Goal: Transaction & Acquisition: Purchase product/service

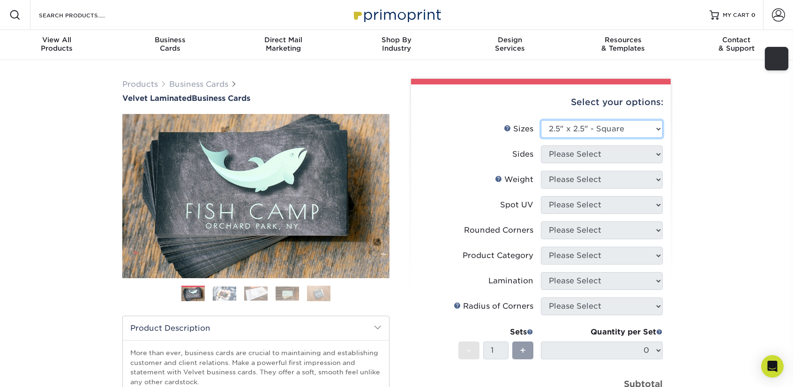
click at [580, 124] on select "Please Select 1.5" x 3.5" - Mini 1.75" x 3.5" - Mini 2" x 2" - Square 2" x 3" -…" at bounding box center [602, 129] width 122 height 18
select select "2.00x3.50"
click at [541, 120] on select "Please Select 1.5" x 3.5" - Mini 1.75" x 3.5" - Mini 2" x 2" - Square 2" x 3" -…" at bounding box center [602, 129] width 122 height 18
click at [574, 154] on select "Please Select Print Both Sides Print Front Only" at bounding box center [602, 154] width 122 height 18
select select "13abbda7-1d64-4f25-8bb2-c179b224825d"
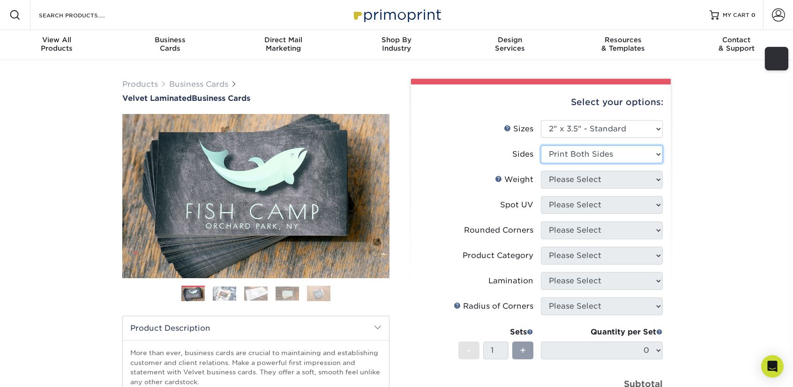
click at [541, 145] on select "Please Select Print Both Sides Print Front Only" at bounding box center [602, 154] width 122 height 18
click at [577, 180] on select "Please Select 16PT" at bounding box center [602, 180] width 122 height 18
select select "16PT"
click at [541, 171] on select "Please Select 16PT" at bounding box center [602, 180] width 122 height 18
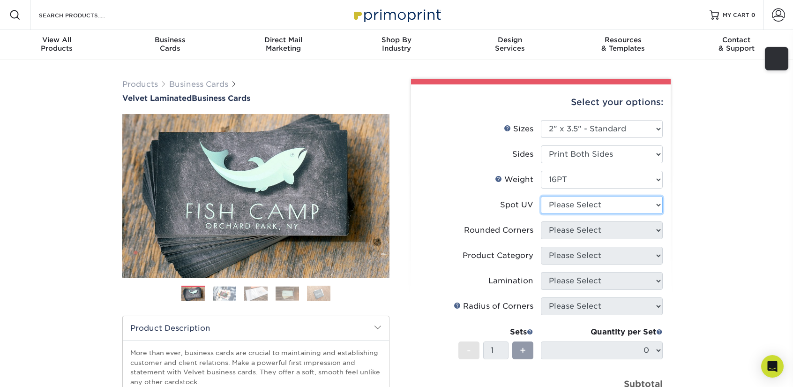
click at [574, 197] on select "Please Select No Spot UV Front and Back (Both Sides) Front Only Back Only" at bounding box center [602, 205] width 122 height 18
select select "0"
click at [541, 196] on select "Please Select No Spot UV Front and Back (Both Sides) Front Only Back Only" at bounding box center [602, 205] width 122 height 18
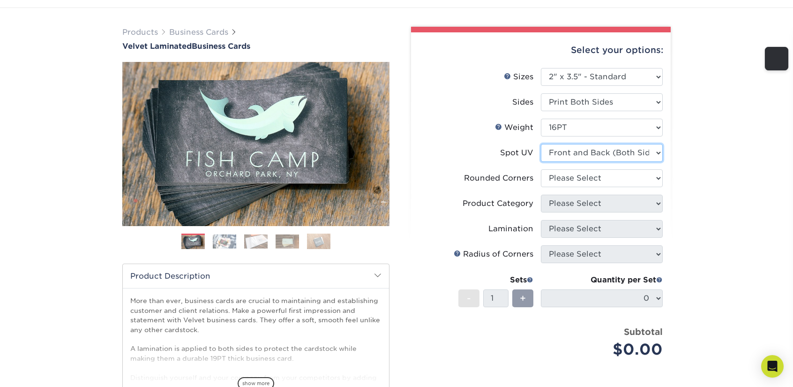
scroll to position [47, 0]
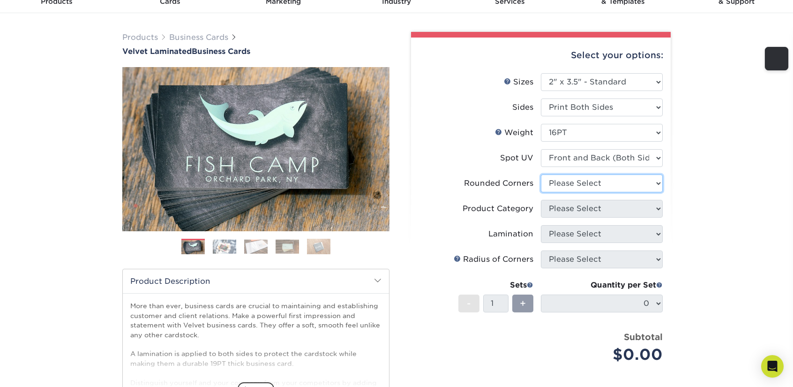
click at [610, 187] on select "Please Select Yes - Round 2 Corners Yes - Round 4 Corners No" at bounding box center [602, 183] width 122 height 18
click at [541, 174] on select "Please Select Yes - Round 2 Corners Yes - Round 4 Corners No" at bounding box center [602, 183] width 122 height 18
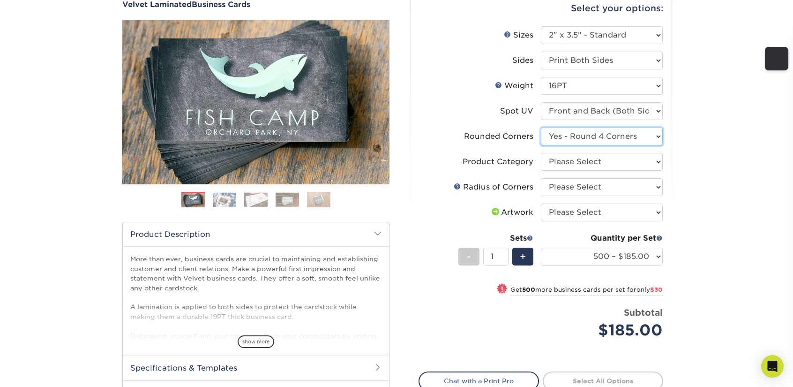
scroll to position [141, 0]
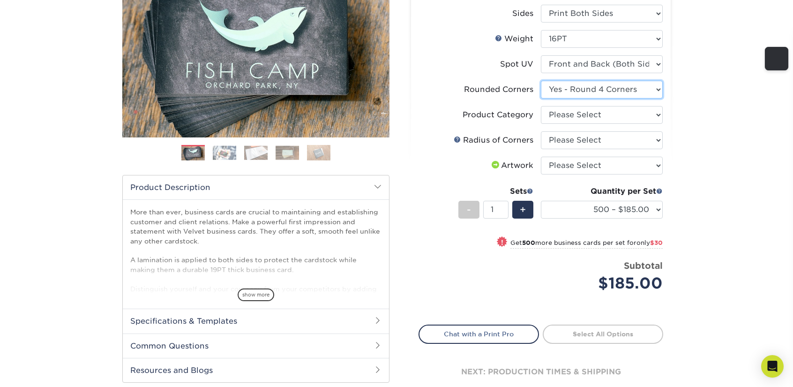
click at [641, 87] on select "Please Select Yes - Round 2 Corners Yes - Round 4 Corners No" at bounding box center [602, 90] width 122 height 18
click at [541, 81] on select "Please Select Yes - Round 2 Corners Yes - Round 4 Corners No" at bounding box center [602, 90] width 122 height 18
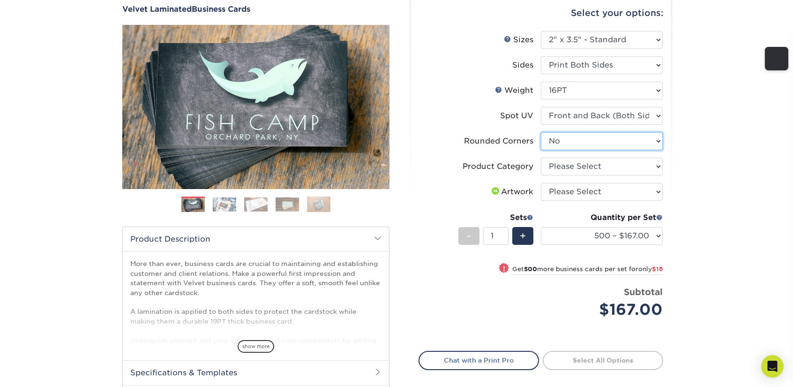
scroll to position [47, 0]
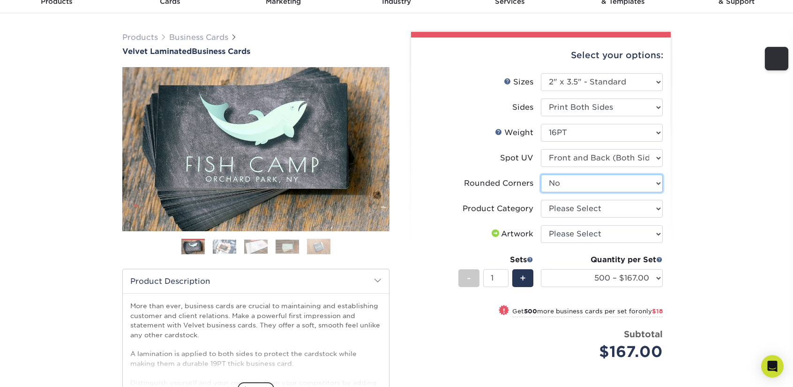
click at [623, 176] on select "Please Select Yes - Round 2 Corners Yes - Round 4 Corners No" at bounding box center [602, 183] width 122 height 18
select select "7672df9e-0e0a-464d-8e1f-920c575e4da3"
click at [541, 174] on select "Please Select Yes - Round 2 Corners Yes - Round 4 Corners No" at bounding box center [602, 183] width 122 height 18
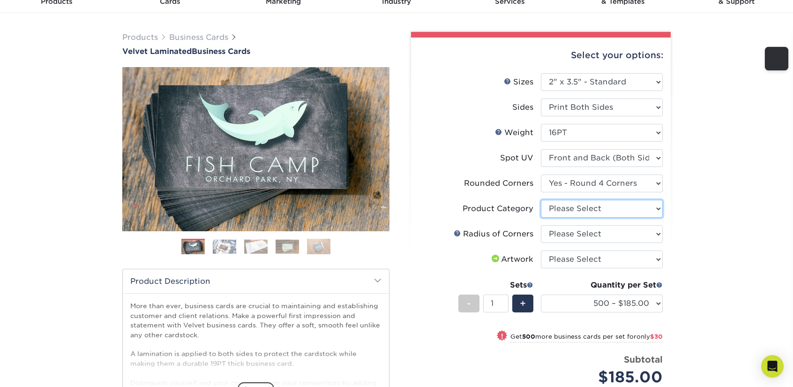
click at [585, 202] on select "Please Select Business Cards" at bounding box center [602, 209] width 122 height 18
select select "3b5148f1-0588-4f88-a218-97bcfdce65c1"
click at [541, 200] on select "Please Select Business Cards" at bounding box center [602, 209] width 122 height 18
click at [595, 229] on select "Please Select Rounded 1/8" Rounded 1/4"" at bounding box center [602, 234] width 122 height 18
select select "479fbfe7-6a0c-4895-8c9a-81739b7486c9"
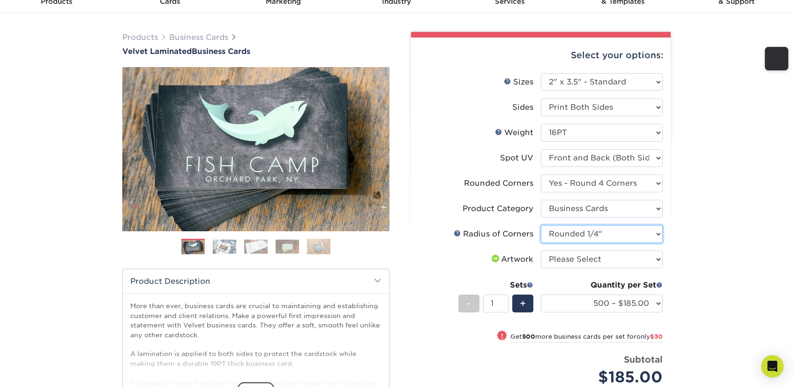
click at [541, 225] on select "Please Select Rounded 1/8" Rounded 1/4"" at bounding box center [602, 234] width 122 height 18
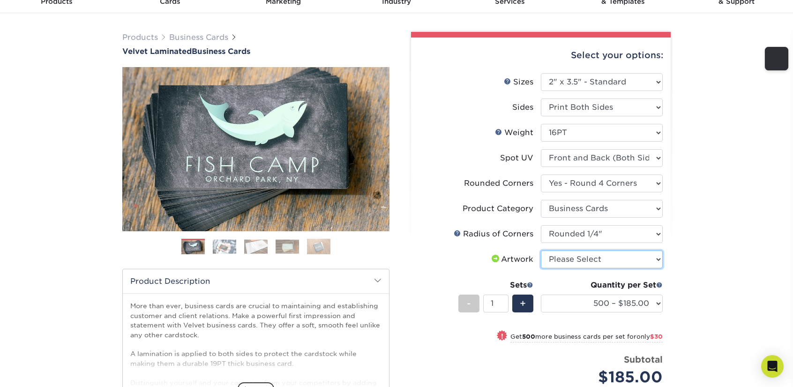
click at [596, 259] on select "Please Select I will upload files I need a design - $100" at bounding box center [602, 259] width 122 height 18
select select "upload"
click at [541, 250] on select "Please Select I will upload files I need a design - $100" at bounding box center [602, 259] width 122 height 18
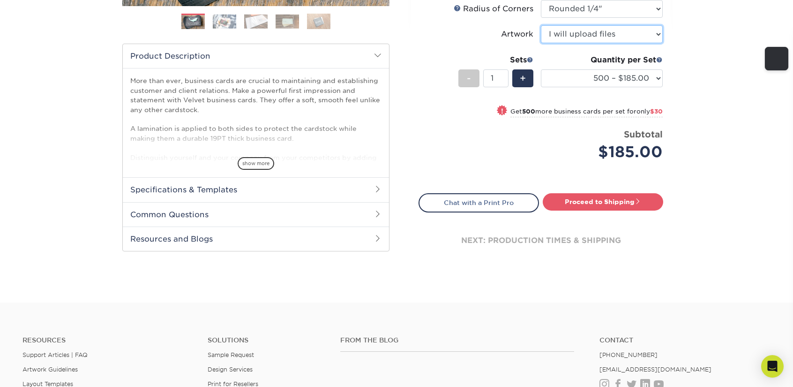
scroll to position [281, 0]
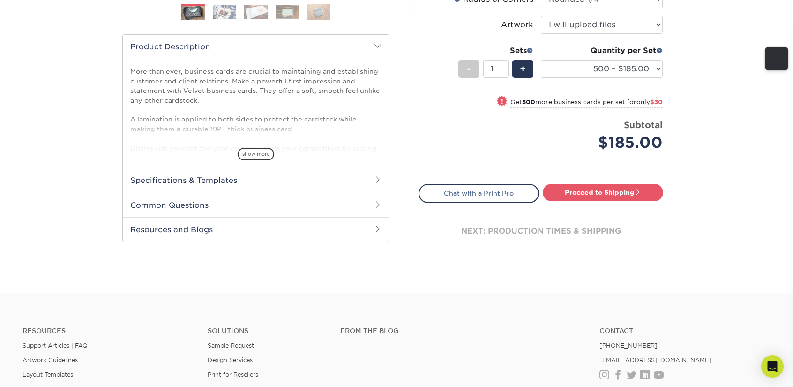
click at [504, 229] on div "next: production times & shipping" at bounding box center [540, 231] width 245 height 56
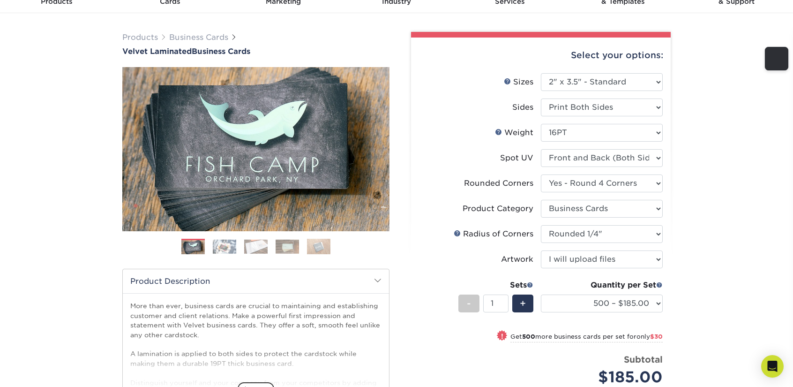
scroll to position [0, 0]
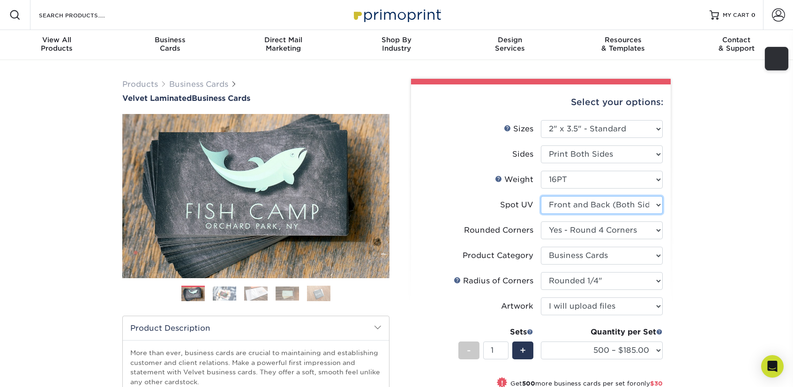
click at [571, 207] on select "Please Select No Spot UV Front and Back (Both Sides) Front Only Back Only" at bounding box center [602, 205] width 122 height 18
click at [570, 207] on select "Please Select No Spot UV Front and Back (Both Sides) Front Only Back Only" at bounding box center [602, 205] width 122 height 18
click at [588, 205] on select "Please Select No Spot UV Front and Back (Both Sides) Front Only Back Only" at bounding box center [602, 205] width 122 height 18
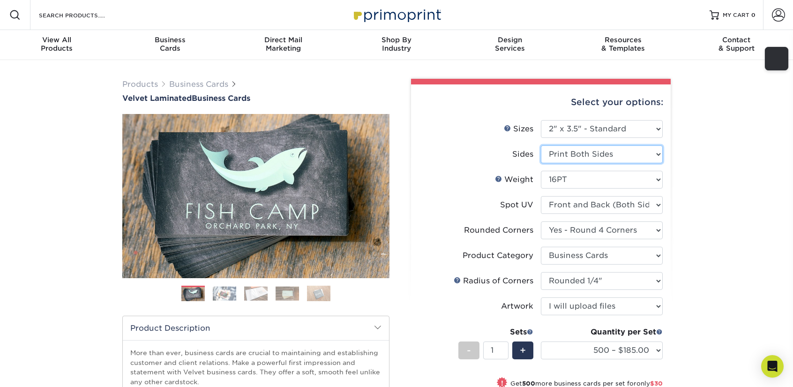
click at [632, 161] on select "Please Select Print Both Sides Print Front Only" at bounding box center [602, 154] width 122 height 18
click at [718, 160] on div "Products Business Cards Velvet Laminated Business Cards Previous Next" at bounding box center [396, 317] width 793 height 514
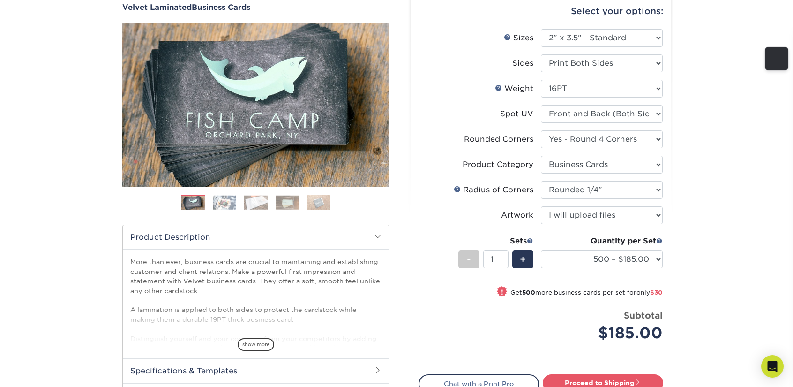
scroll to position [94, 0]
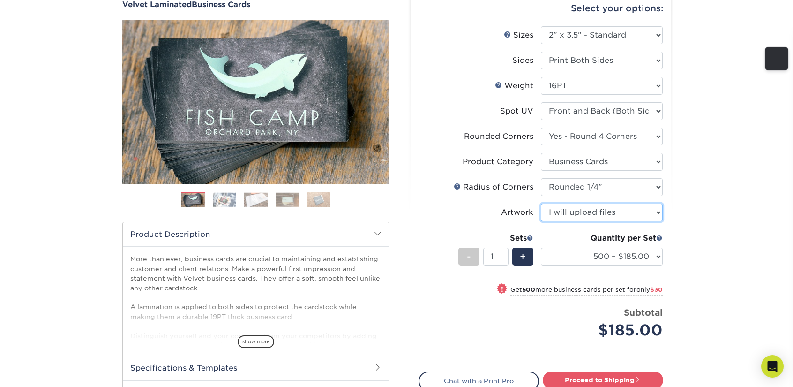
click at [605, 213] on select "Please Select I will upload files I need a design - $100" at bounding box center [602, 212] width 122 height 18
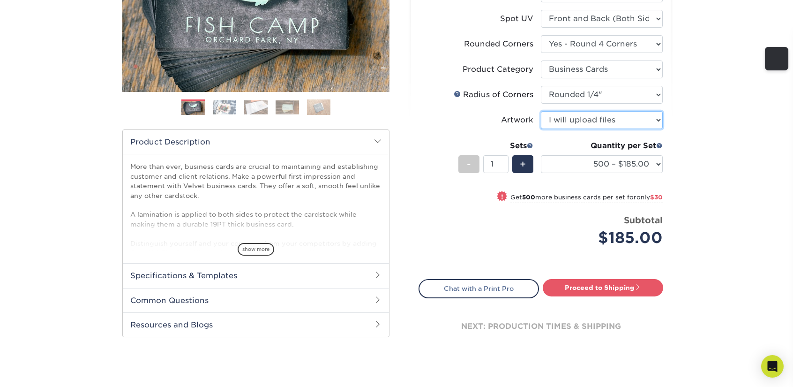
scroll to position [187, 0]
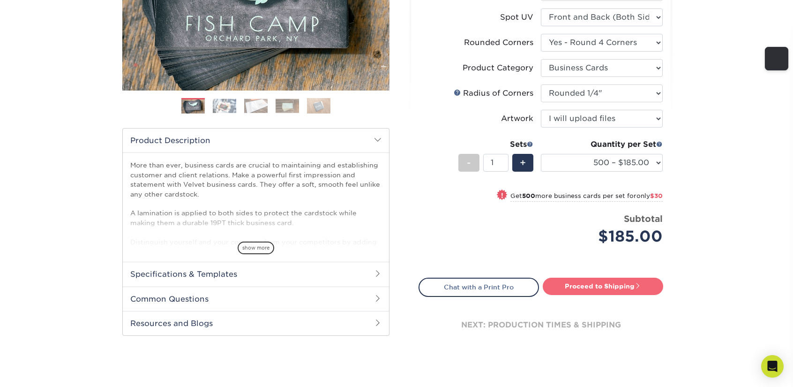
click at [611, 289] on link "Proceed to Shipping" at bounding box center [603, 285] width 120 height 17
type input "Set 1"
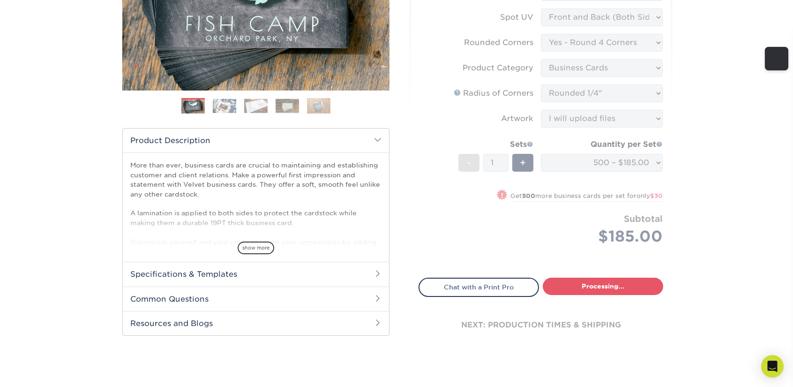
select select "324fe1f0-70d0-4914-adf4-8f61103db615"
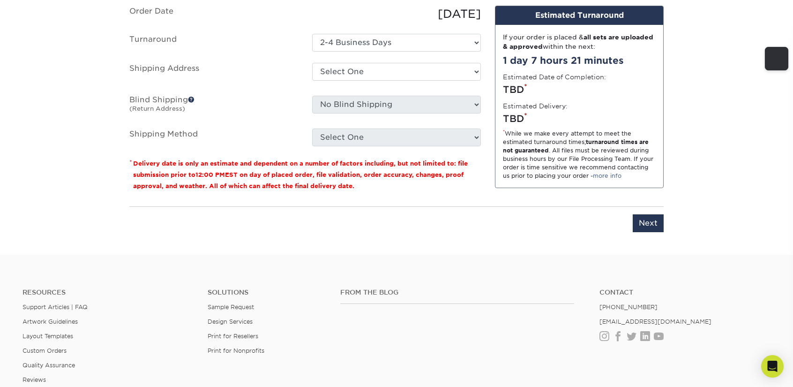
scroll to position [536, 0]
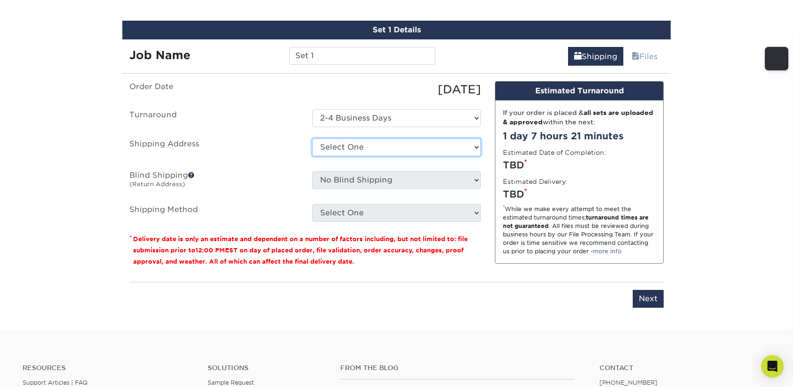
click at [395, 142] on select "Select One + Add New Address - Login" at bounding box center [396, 147] width 169 height 18
click at [245, 166] on ul "Order Date 08/24/2025 Turnaround Select One 2-4 Business Days Shipping Address …" at bounding box center [304, 151] width 351 height 141
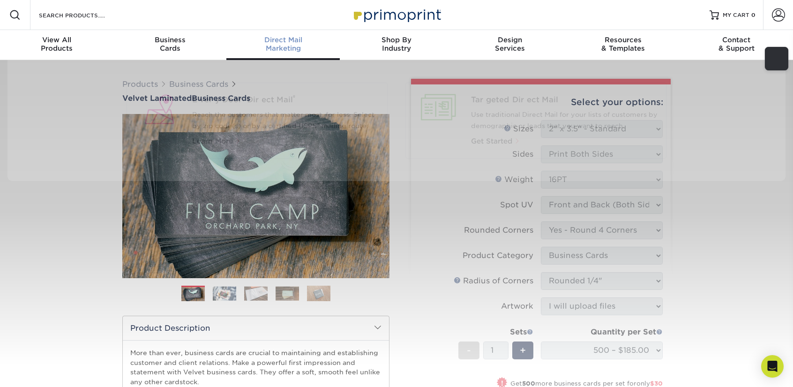
scroll to position [0, 0]
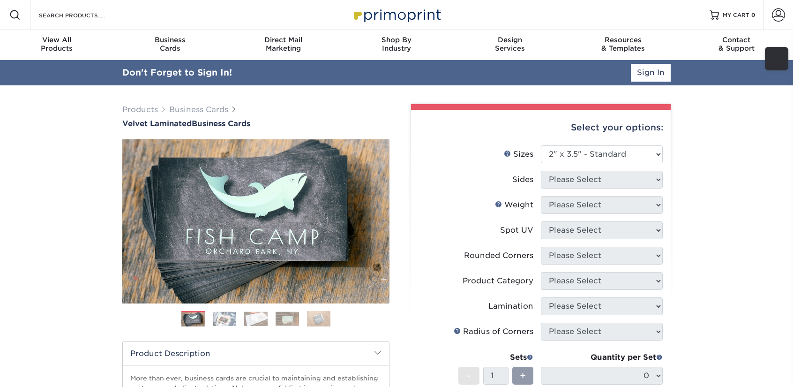
select select "2.00x3.50"
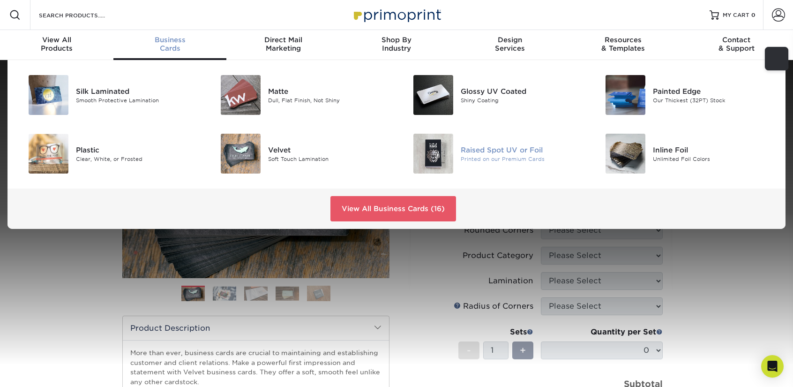
click at [492, 158] on div "Printed on our Premium Cards" at bounding box center [521, 159] width 121 height 8
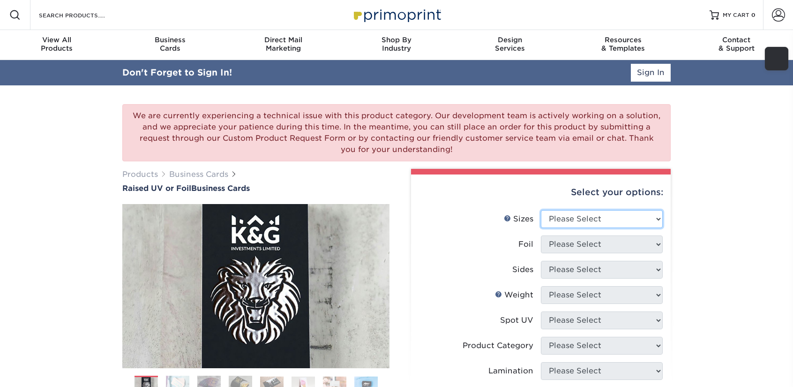
click at [573, 224] on select "Please Select 2" x 3.5" - Standard" at bounding box center [602, 219] width 122 height 18
select select "2.00x3.50"
click at [541, 210] on select "Please Select 2" x 3.5" - Standard" at bounding box center [602, 219] width 122 height 18
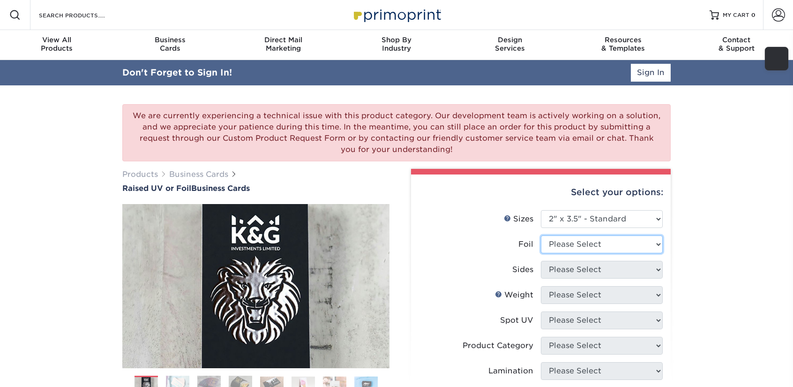
click at [579, 248] on select "Please Select No Yes" at bounding box center [602, 244] width 122 height 18
select select "1"
click at [541, 235] on select "Please Select No Yes" at bounding box center [602, 244] width 122 height 18
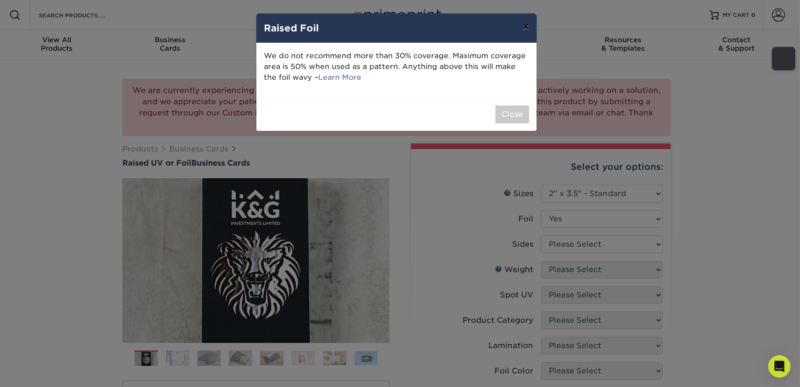
click at [522, 27] on button "×" at bounding box center [526, 27] width 22 height 26
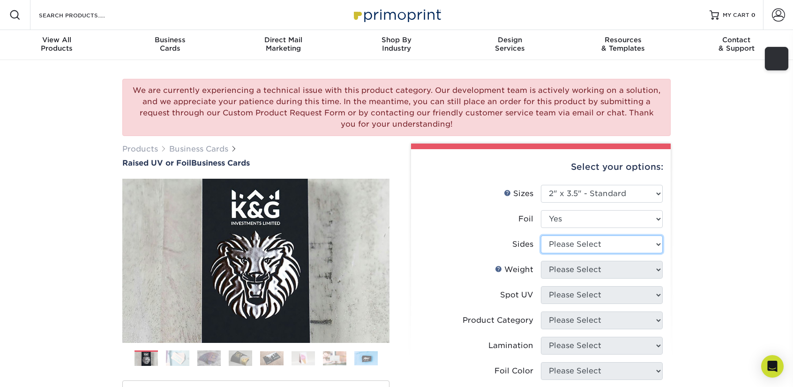
click at [589, 244] on select "Please Select Print Both Sides - Foil Both Sides Print Both Sides - Foil Front …" at bounding box center [602, 244] width 122 height 18
select select "e9e9dfb3-fba1-4d60-972c-fd9ca5904d33"
click at [541, 235] on select "Please Select Print Both Sides - Foil Both Sides Print Both Sides - Foil Front …" at bounding box center [602, 244] width 122 height 18
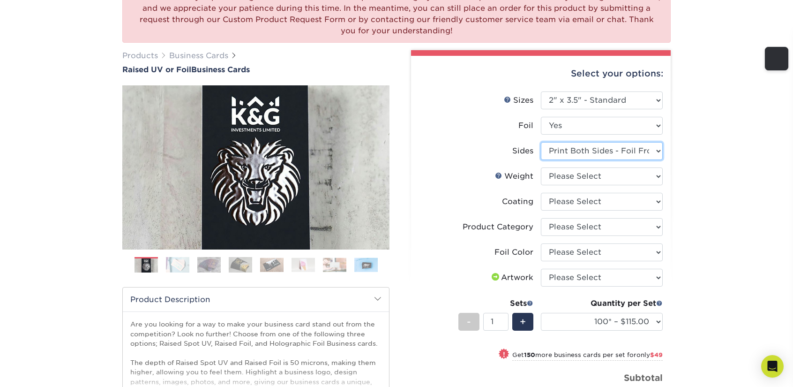
scroll to position [94, 0]
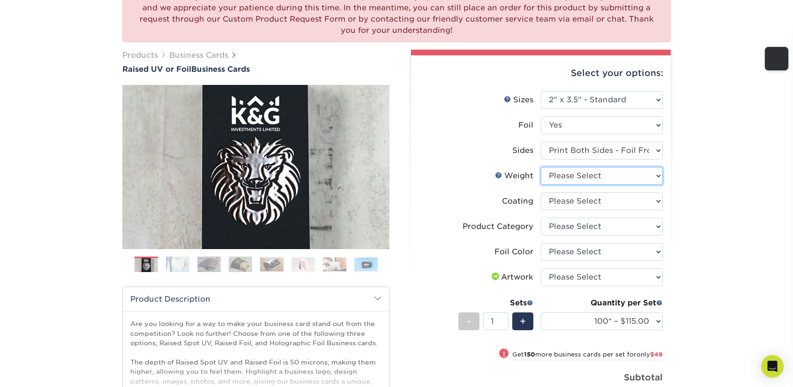
click at [567, 177] on select "Please Select 16PT" at bounding box center [602, 176] width 122 height 18
select select "16PT"
click at [541, 167] on select "Please Select 16PT" at bounding box center [602, 176] width 122 height 18
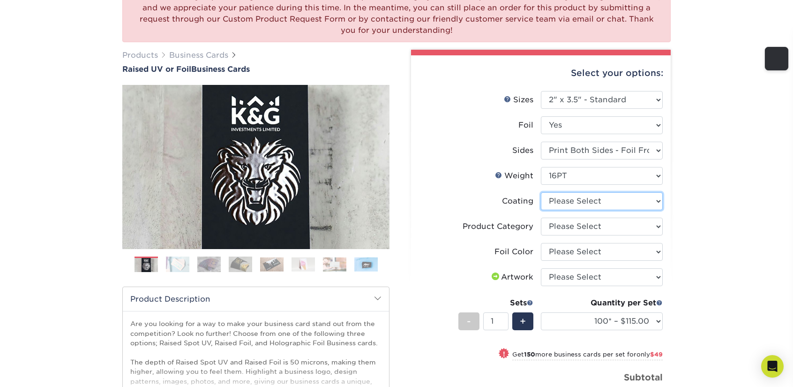
click at [557, 206] on select at bounding box center [602, 201] width 122 height 18
click at [689, 196] on div "We are currently experiencing a technical issue with this product category. Our…" at bounding box center [396, 264] width 793 height 597
click at [626, 226] on select "Please Select Business Cards" at bounding box center [602, 226] width 122 height 18
select select "3b5148f1-0588-4f88-a218-97bcfdce65c1"
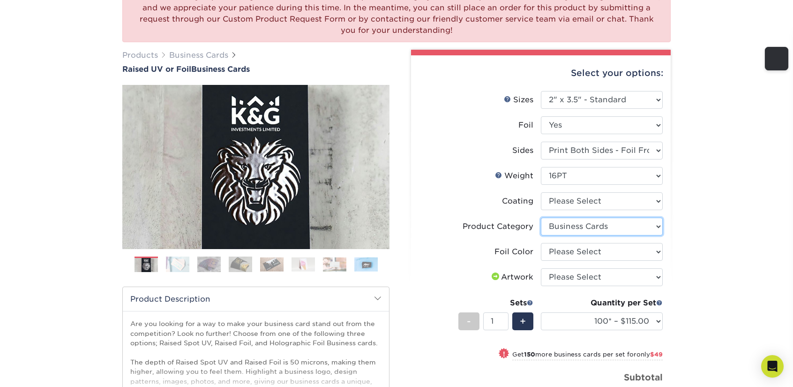
click at [541, 217] on select "Please Select Business Cards" at bounding box center [602, 226] width 122 height 18
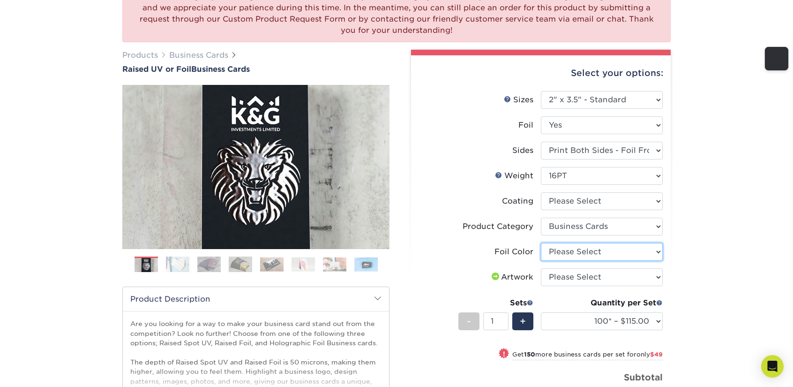
click at [616, 248] on select "Please Select Silver Foil Gold Foil Holographic Foil" at bounding box center [602, 252] width 122 height 18
select select "a834dd52-fe06-4ed6-9a86-5bd3c2d02515"
click at [541, 243] on select "Please Select Silver Foil Gold Foil Holographic Foil" at bounding box center [602, 252] width 122 height 18
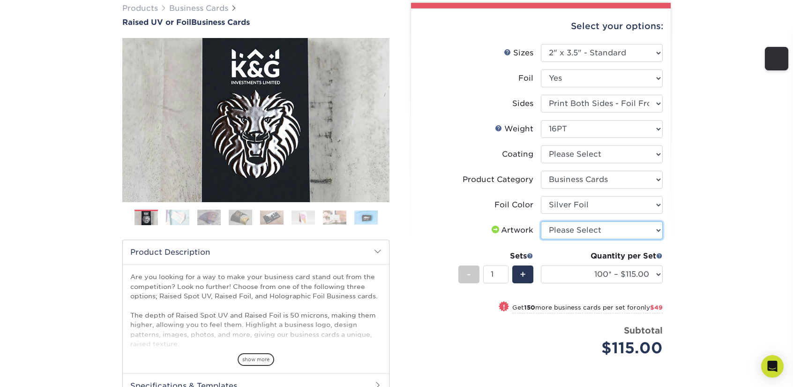
click at [605, 228] on select "Please Select I will upload files I need a design - $100" at bounding box center [602, 230] width 122 height 18
select select "upload"
click at [541, 221] on select "Please Select I will upload files I need a design - $100" at bounding box center [602, 230] width 122 height 18
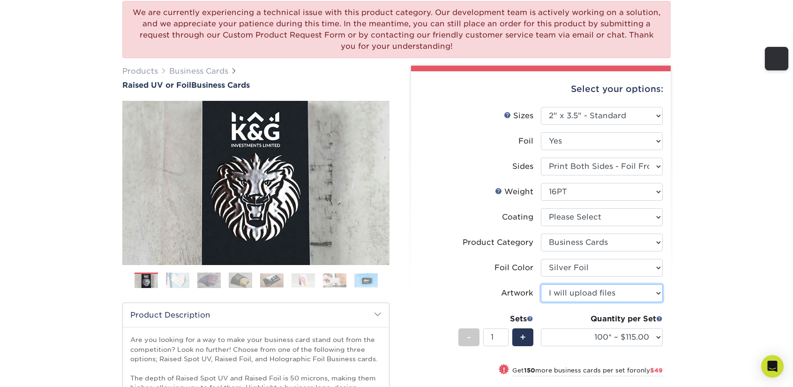
scroll to position [47, 0]
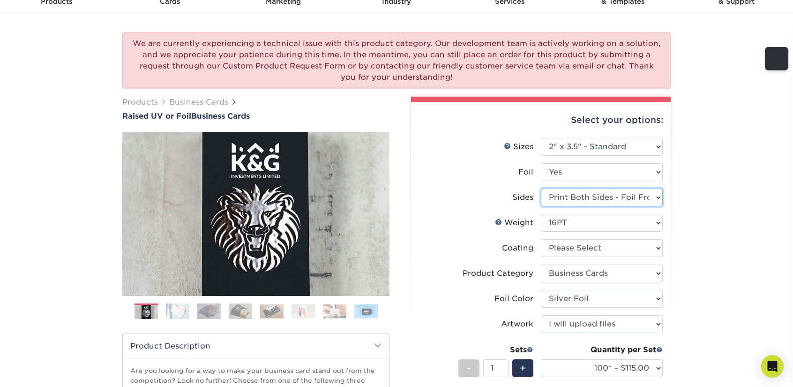
click at [580, 203] on select "Please Select Print Both Sides - Foil Both Sides Print Both Sides - Foil Front …" at bounding box center [602, 197] width 122 height 18
click at [685, 195] on div "We are currently experiencing a technical issue with this product category. Our…" at bounding box center [396, 311] width 793 height 597
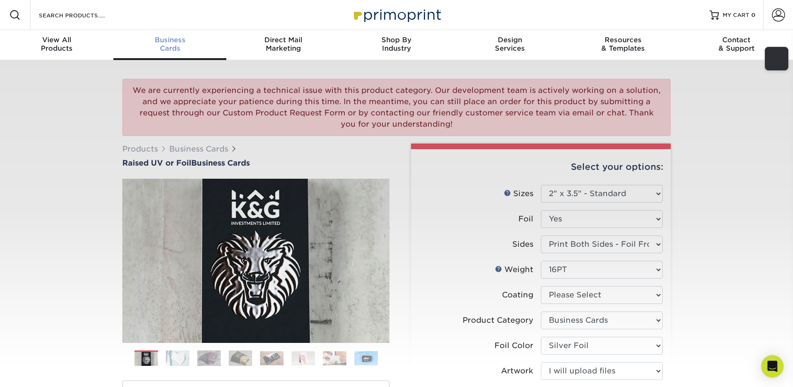
scroll to position [0, 0]
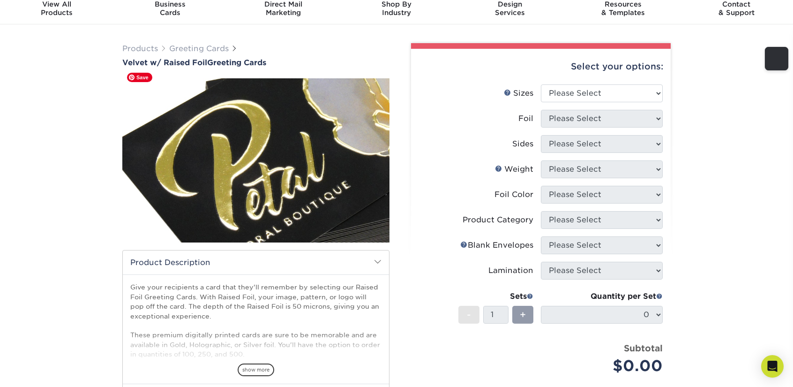
scroll to position [21, 0]
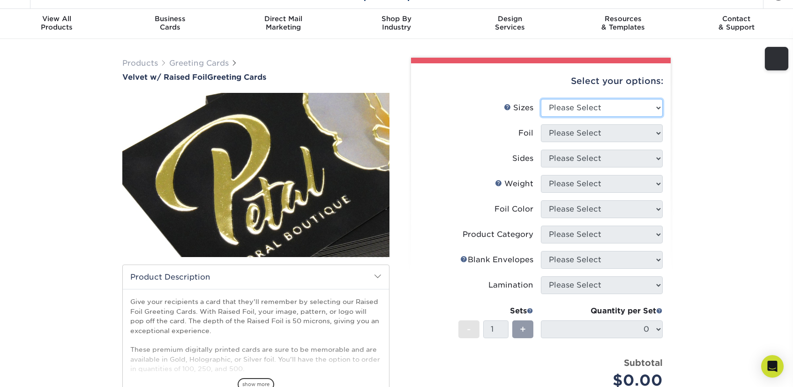
click at [562, 104] on select "Please Select 7" x 10"" at bounding box center [602, 108] width 122 height 18
select select "7.00x10.00"
click at [541, 99] on select "Please Select 7" x 10"" at bounding box center [602, 108] width 122 height 18
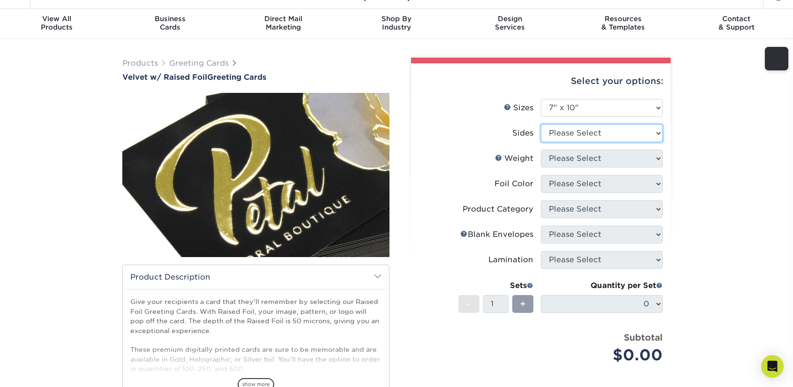
click at [578, 137] on select "Please Select Print Both Sides - Foil Front Only Print Front Only - Foil Front …" at bounding box center [602, 133] width 122 height 18
select select "e9e9dfb3-fba1-4d60-972c-fd9ca5904d33"
click at [541, 124] on select "Please Select Print Both Sides - Foil Front Only Print Front Only - Foil Front …" at bounding box center [602, 133] width 122 height 18
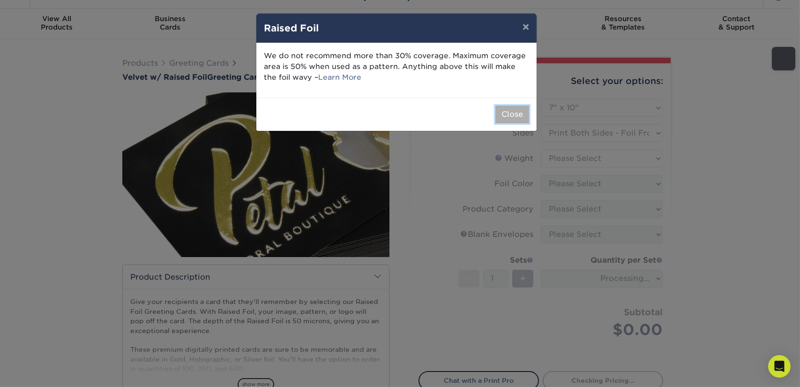
click at [502, 112] on button "Close" at bounding box center [512, 114] width 34 height 18
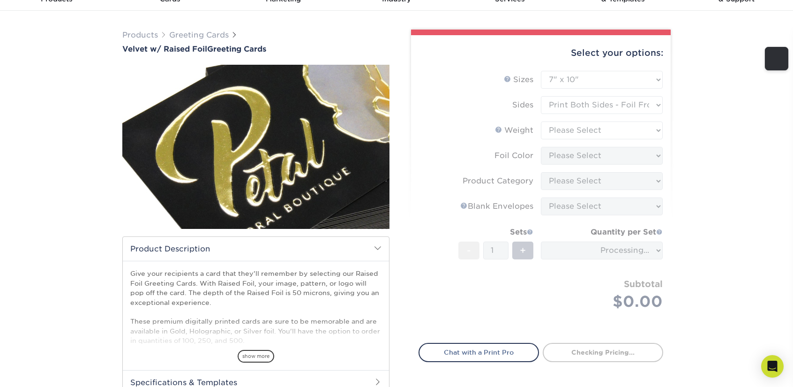
scroll to position [0, 0]
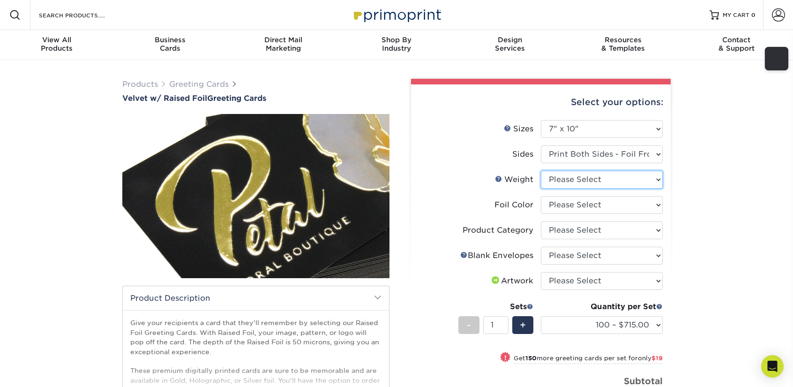
click at [568, 175] on select "Please Select 16PT" at bounding box center [602, 180] width 122 height 18
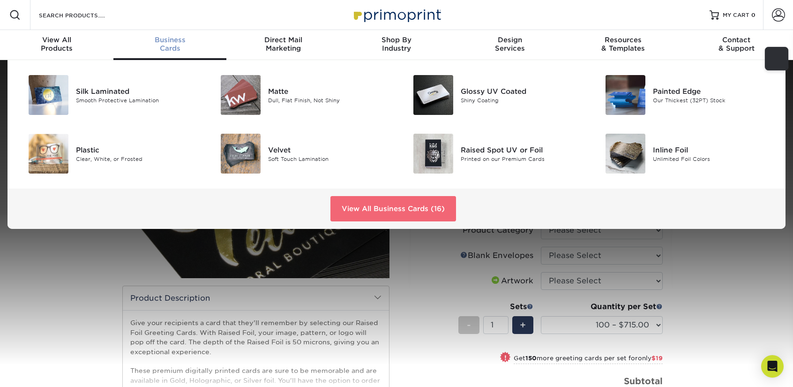
click at [383, 201] on link "View All Business Cards (16)" at bounding box center [393, 208] width 126 height 25
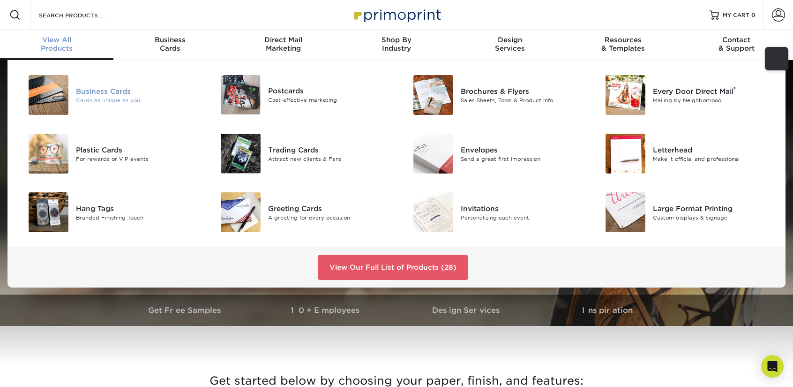
click at [115, 86] on div "Business Cards" at bounding box center [136, 91] width 121 height 10
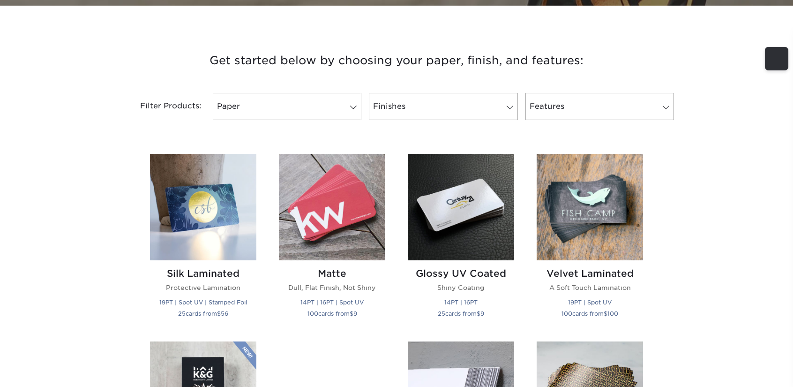
scroll to position [328, 0]
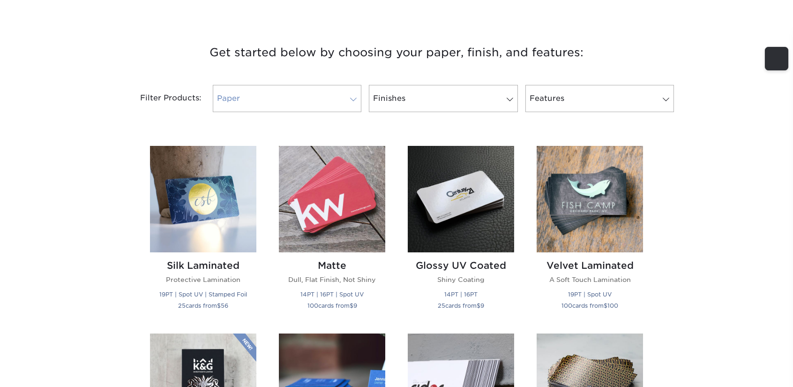
click at [269, 97] on link "Paper" at bounding box center [287, 98] width 149 height 27
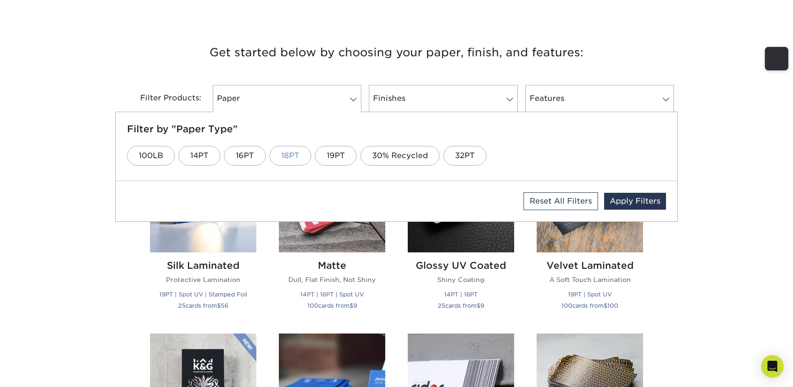
click at [286, 156] on link "18PT" at bounding box center [290, 156] width 42 height 20
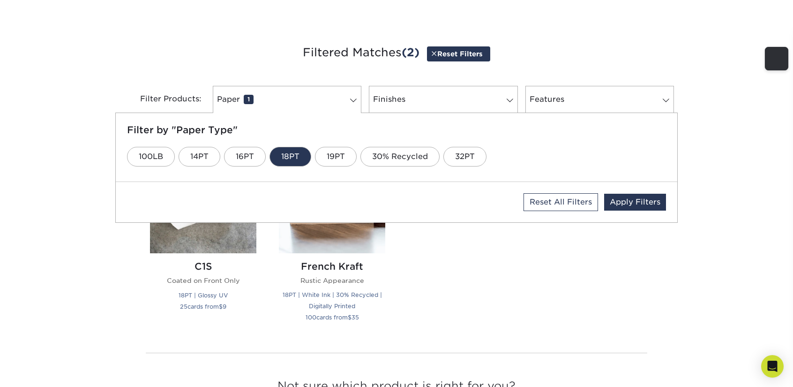
click at [21, 197] on div "Get started below by choosing your paper, finish, and features: Filtered Matche…" at bounding box center [396, 236] width 793 height 432
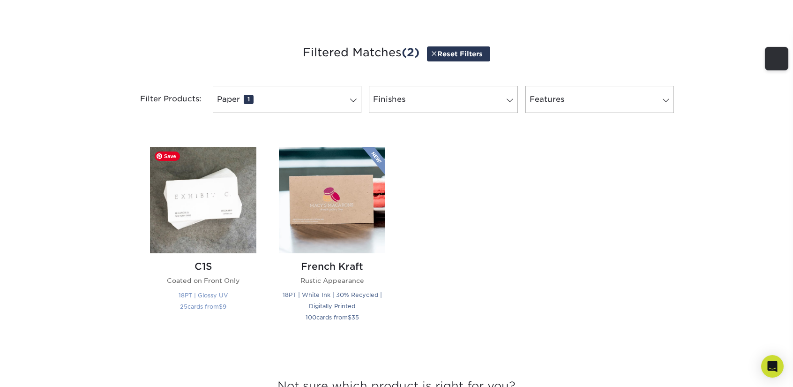
click at [187, 191] on img at bounding box center [203, 200] width 106 height 106
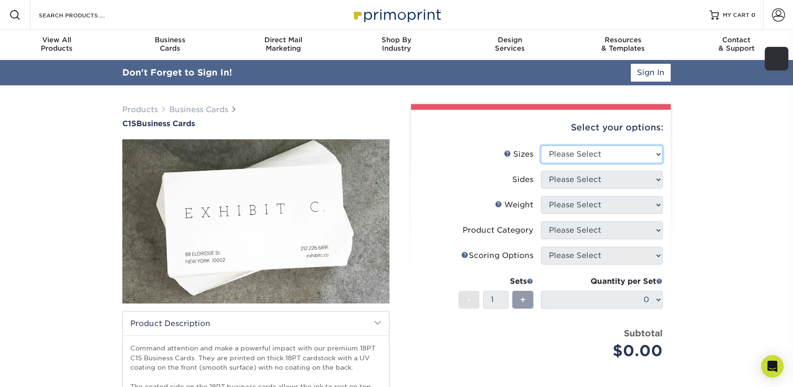
click at [566, 148] on select "Please Select 2" x 3.5" - Standard 2.125" x 3.375" - European 2.5" x 2.5" - Squ…" at bounding box center [602, 154] width 122 height 18
select select "2.00x3.50"
click at [541, 145] on select "Please Select 2" x 3.5" - Standard 2.125" x 3.375" - European 2.5" x 2.5" - Squ…" at bounding box center [602, 154] width 122 height 18
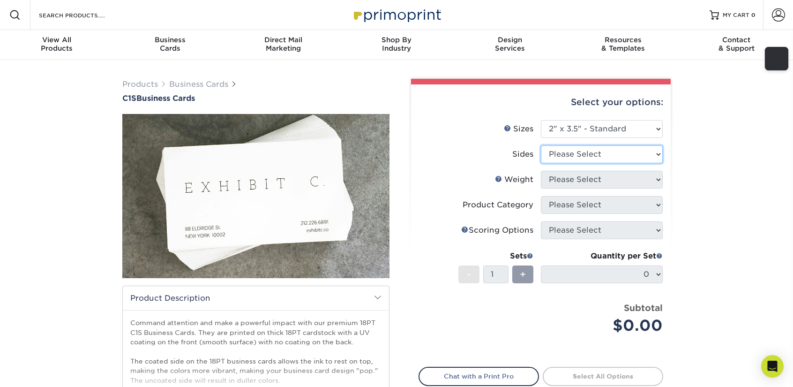
click at [556, 155] on select "Please Select Print Both Sides Print Front Only" at bounding box center [602, 154] width 122 height 18
select select "13abbda7-1d64-4f25-8bb2-c179b224825d"
click at [541, 145] on select "Please Select Print Both Sides Print Front Only" at bounding box center [602, 154] width 122 height 18
click at [570, 177] on select "Please Select 18PT C1S" at bounding box center [602, 180] width 122 height 18
select select "18PTC1S"
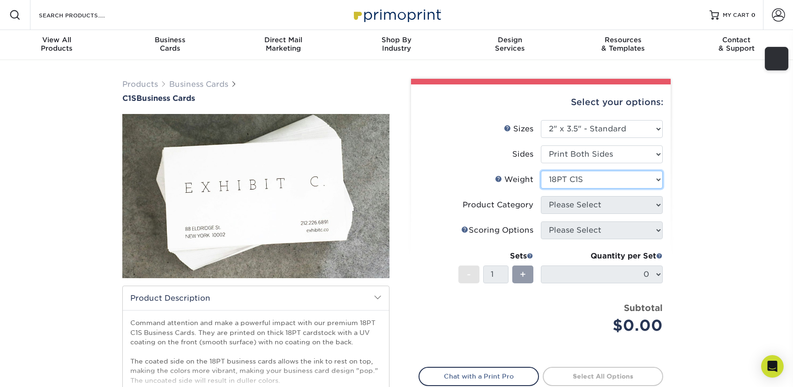
click at [541, 171] on select "Please Select 18PT C1S" at bounding box center [602, 180] width 122 height 18
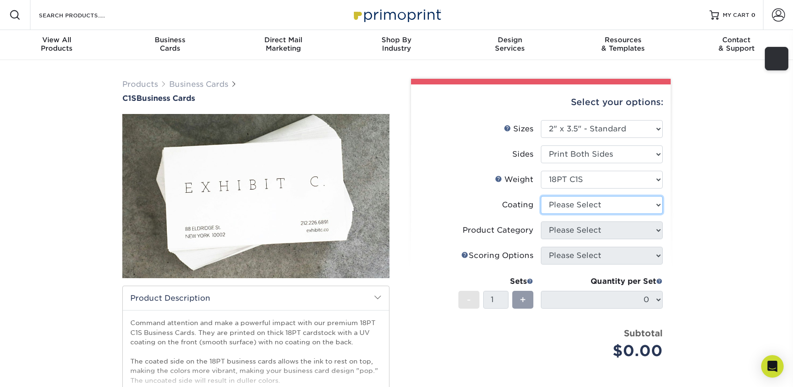
click at [572, 199] on select at bounding box center [602, 205] width 122 height 18
select select "1e8116af-acfc-44b1-83dc-8181aa338834"
click at [541, 196] on select at bounding box center [602, 205] width 122 height 18
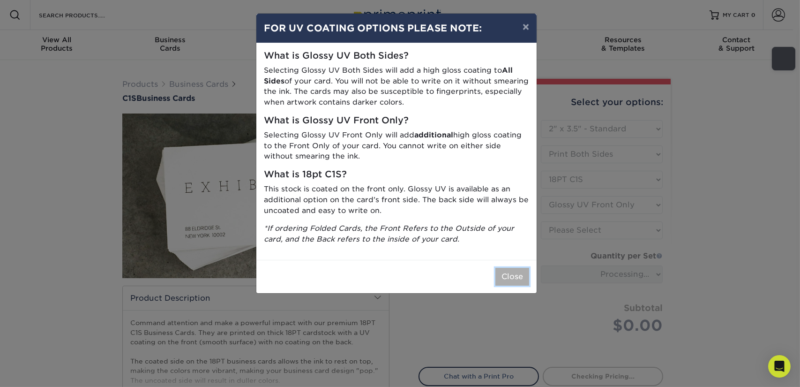
click at [499, 274] on button "Close" at bounding box center [512, 277] width 34 height 18
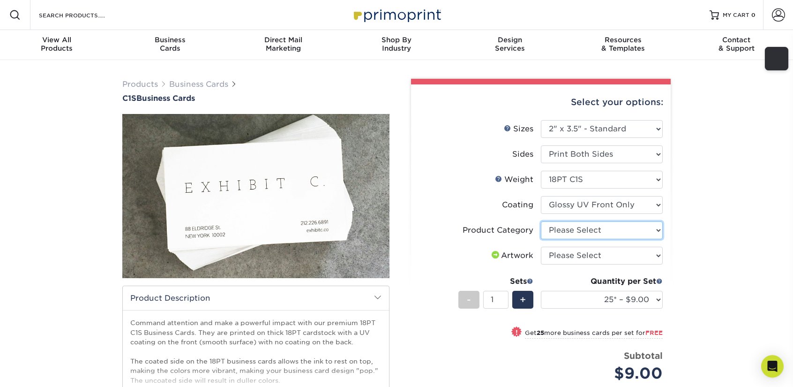
click at [580, 228] on select "Please Select Business Cards" at bounding box center [602, 230] width 122 height 18
select select "3b5148f1-0588-4f88-a218-97bcfdce65c1"
click at [541, 221] on select "Please Select Business Cards" at bounding box center [602, 230] width 122 height 18
click at [574, 251] on select "Please Select I will upload files I need a design - $100" at bounding box center [602, 255] width 122 height 18
select select "upload"
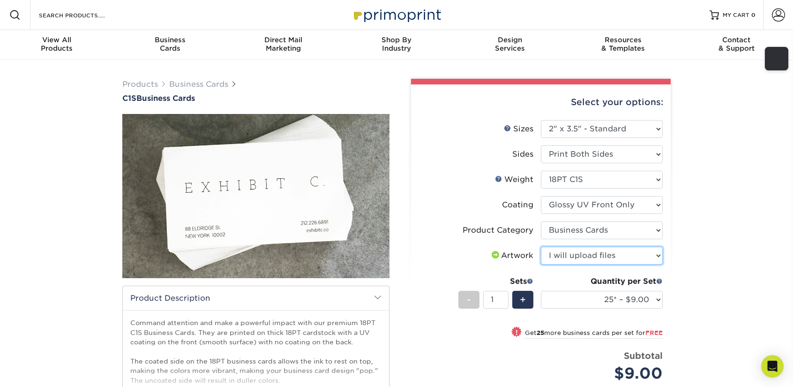
click at [541, 246] on select "Please Select I will upload files I need a design - $100" at bounding box center [602, 255] width 122 height 18
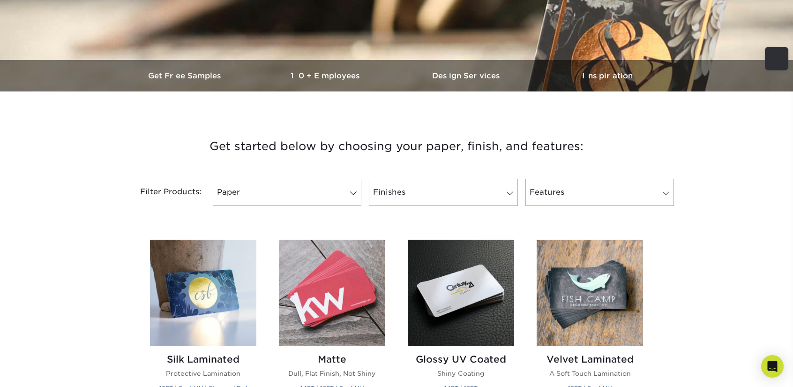
scroll to position [281, 0]
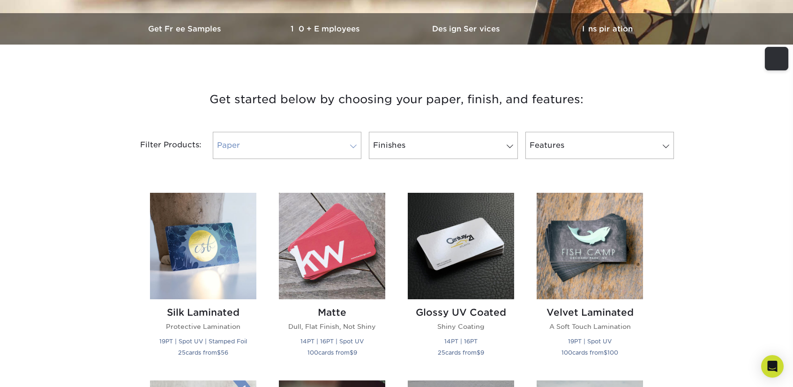
click at [316, 150] on link "Paper" at bounding box center [287, 145] width 149 height 27
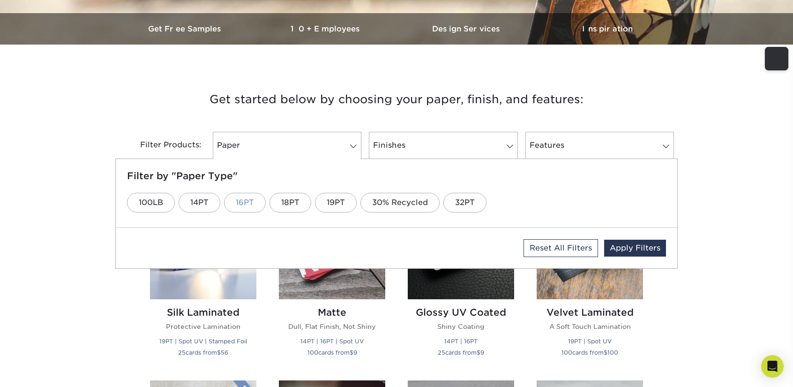
click at [243, 203] on link "16PT" at bounding box center [245, 203] width 42 height 20
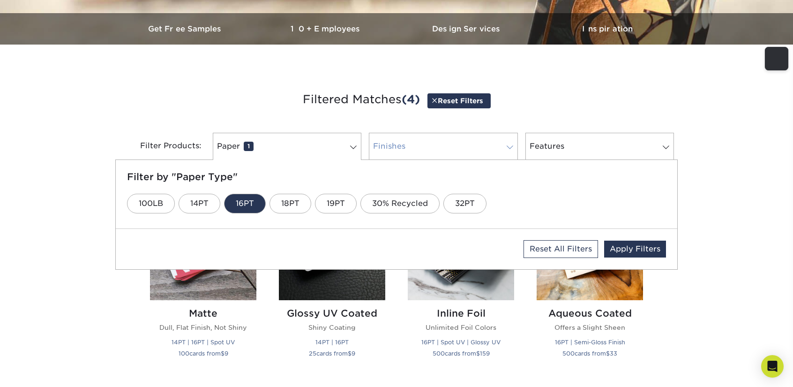
click at [421, 145] on link "Finishes 0" at bounding box center [443, 146] width 149 height 27
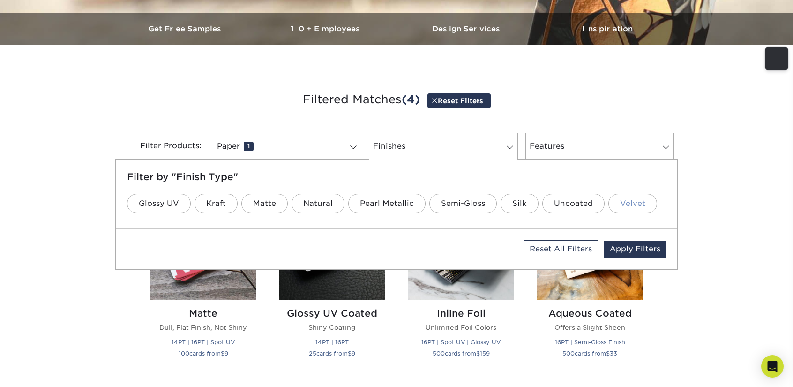
click at [622, 203] on link "Velvet" at bounding box center [632, 204] width 49 height 20
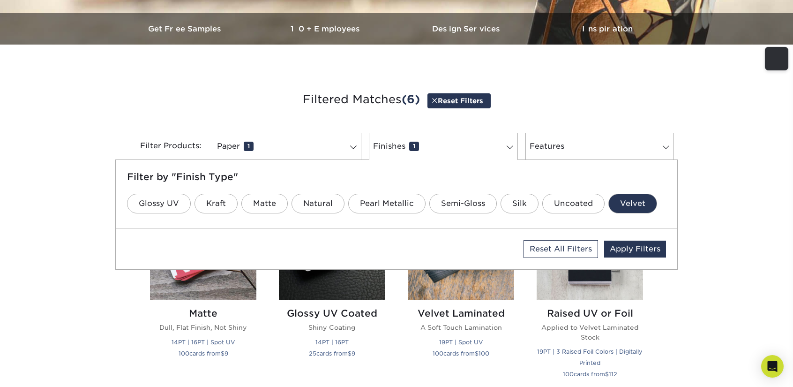
click at [611, 119] on h3 "Filtered Matches (6) Reset Filters" at bounding box center [396, 99] width 548 height 43
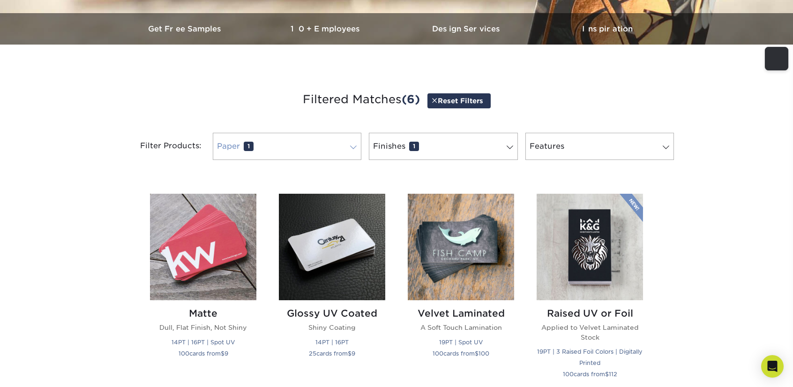
click at [343, 151] on link "Paper 1" at bounding box center [287, 146] width 149 height 27
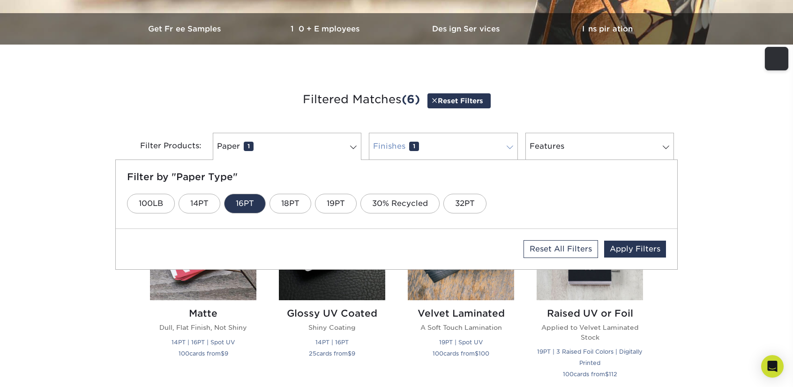
click at [492, 143] on link "Finishes 1" at bounding box center [443, 146] width 149 height 27
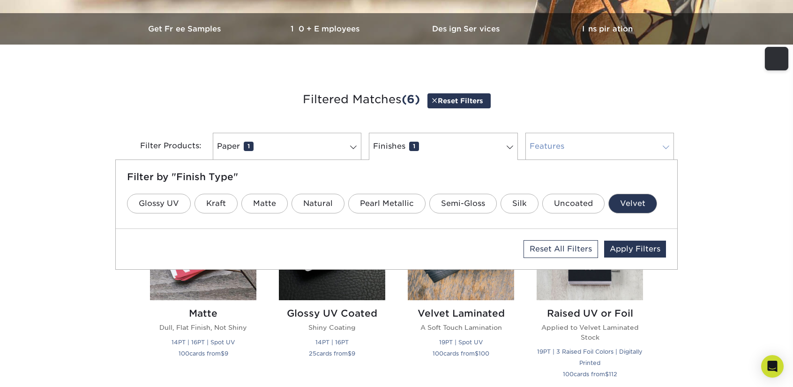
click at [564, 142] on link "Features 0" at bounding box center [599, 146] width 149 height 27
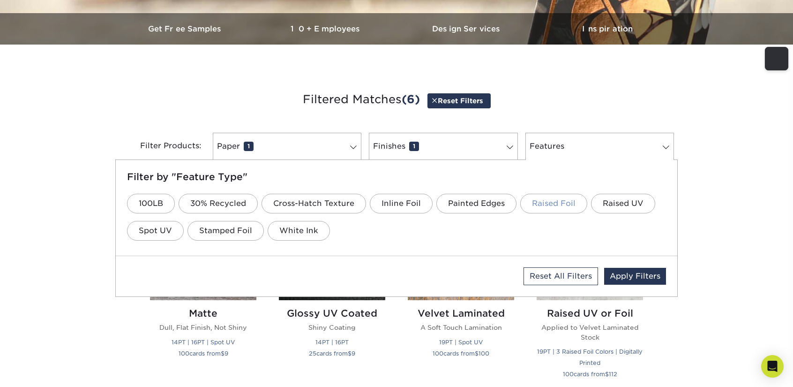
click at [566, 201] on link "Raised Foil" at bounding box center [553, 204] width 67 height 20
click at [611, 199] on link "Raised UV" at bounding box center [623, 204] width 64 height 20
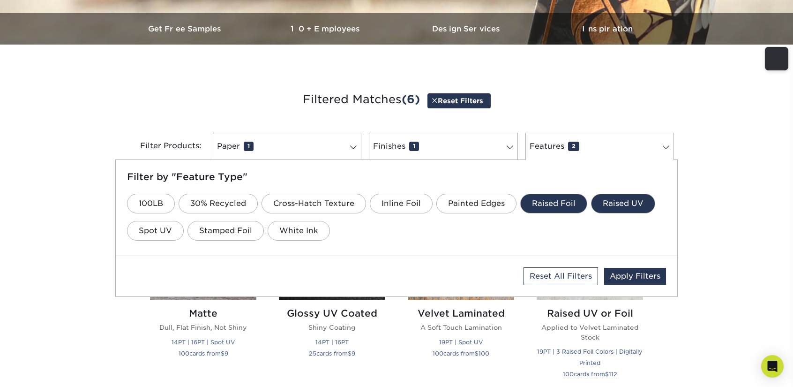
click at [719, 135] on div "Get started below by choosing your paper, finish, and features: Filtered Matche…" at bounding box center [396, 382] width 793 height 630
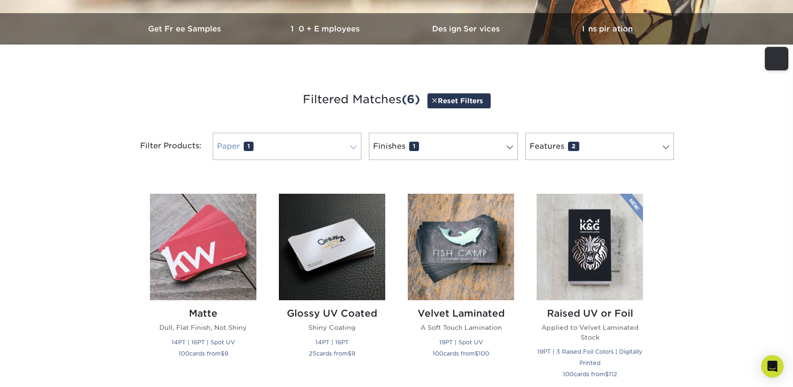
click at [261, 149] on link "Paper 1" at bounding box center [287, 146] width 149 height 27
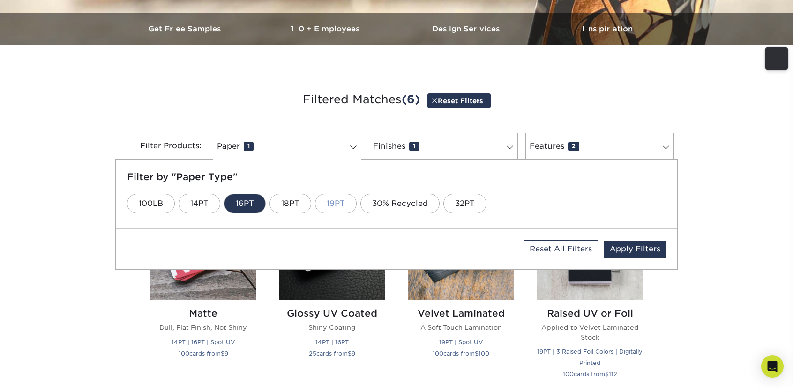
click at [325, 206] on link "19PT" at bounding box center [336, 204] width 42 height 20
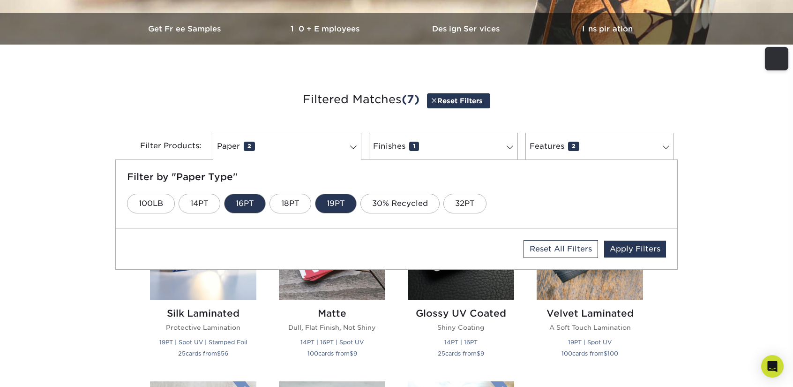
click at [246, 200] on link "16PT" at bounding box center [245, 204] width 42 height 20
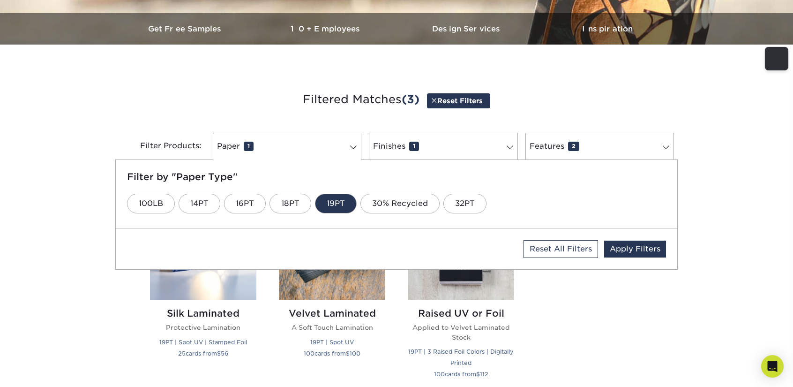
click at [712, 115] on div "Get started below by choosing your paper, finish, and features: Filtered Matche…" at bounding box center [396, 288] width 793 height 442
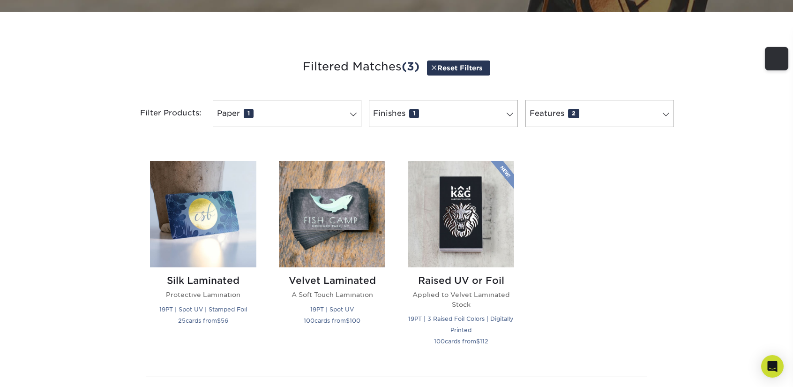
scroll to position [328, 0]
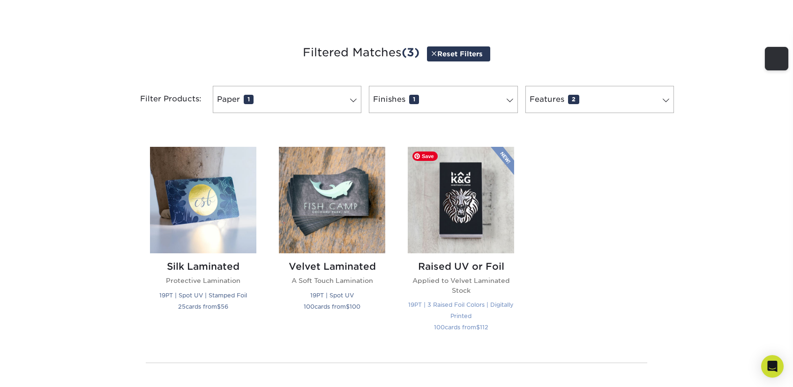
click at [457, 189] on img at bounding box center [461, 200] width 106 height 106
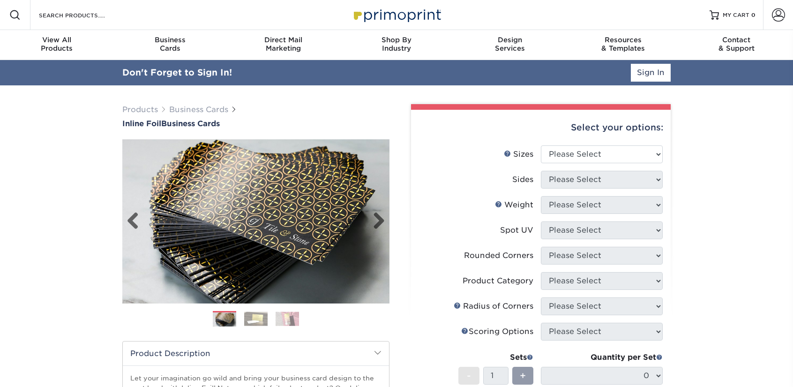
scroll to position [47, 0]
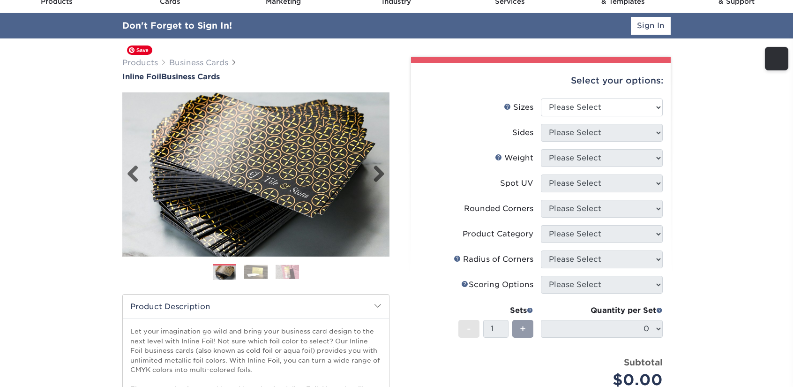
click at [329, 171] on img at bounding box center [255, 174] width 267 height 267
click at [361, 171] on img at bounding box center [255, 174] width 267 height 267
click at [369, 176] on link "Next" at bounding box center [375, 174] width 19 height 19
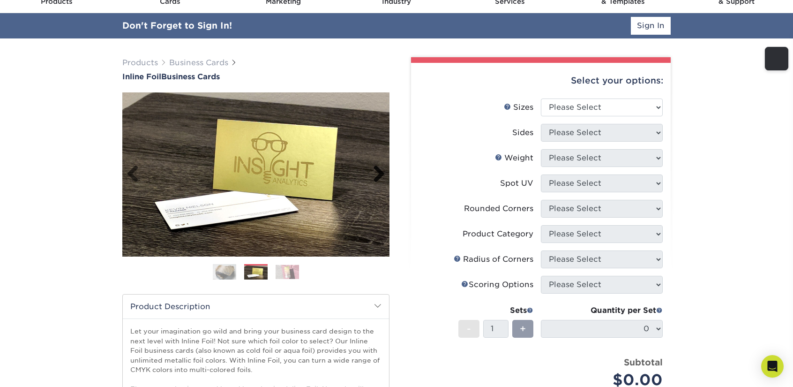
click at [377, 173] on link "Next" at bounding box center [375, 174] width 19 height 19
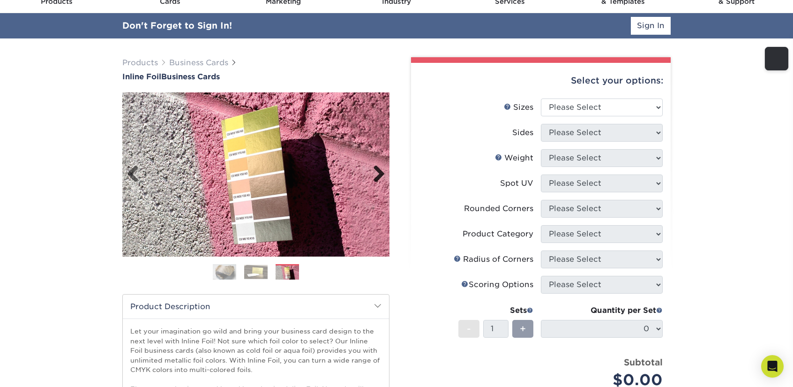
click at [377, 173] on link "Next" at bounding box center [375, 174] width 19 height 19
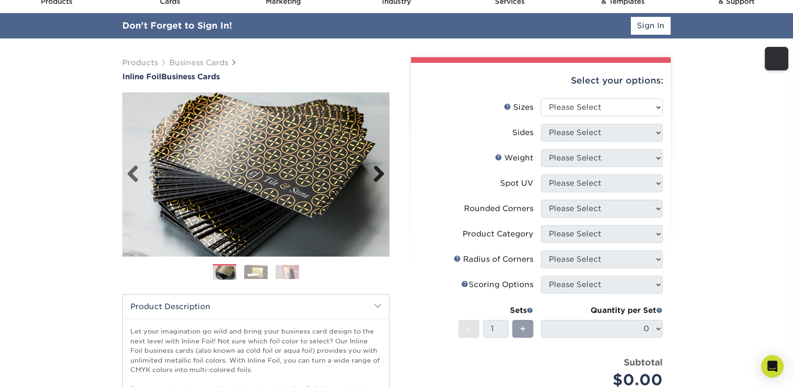
click at [377, 173] on link "Next" at bounding box center [375, 174] width 19 height 19
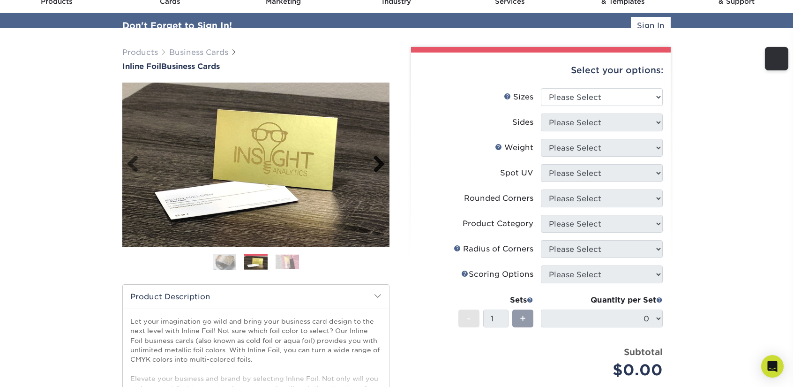
click at [377, 173] on img at bounding box center [255, 164] width 267 height 164
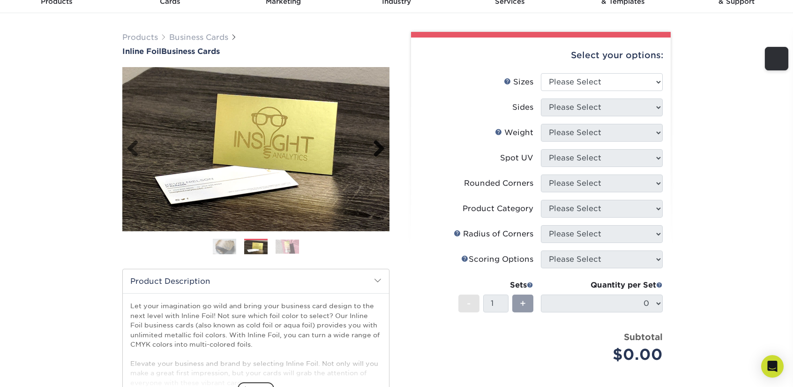
click at [373, 149] on link "Next" at bounding box center [375, 149] width 19 height 19
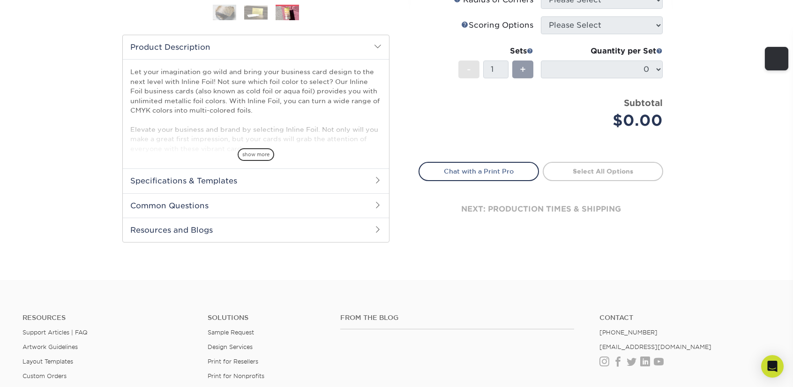
scroll to position [281, 0]
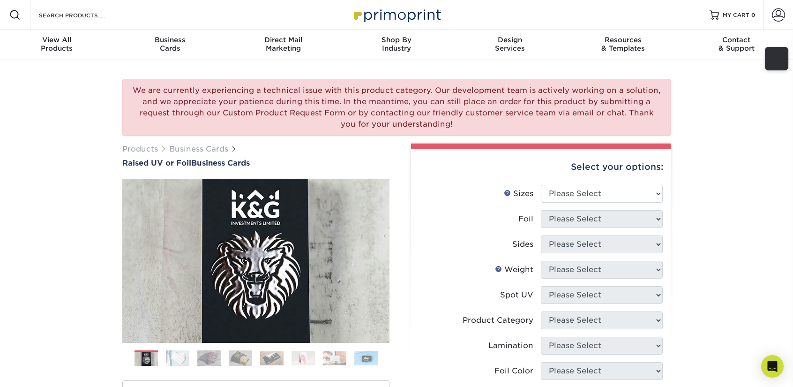
click at [752, 125] on div "We are currently experiencing a technical issue with this product category. Our…" at bounding box center [396, 342] width 793 height 565
click at [626, 194] on select "Please Select 2" x 3.5" - Standard" at bounding box center [602, 194] width 122 height 18
select select "2.00x3.50"
click at [541, 185] on select "Please Select 2" x 3.5" - Standard" at bounding box center [602, 194] width 122 height 18
click at [651, 224] on select "Please Select No Yes" at bounding box center [602, 219] width 122 height 18
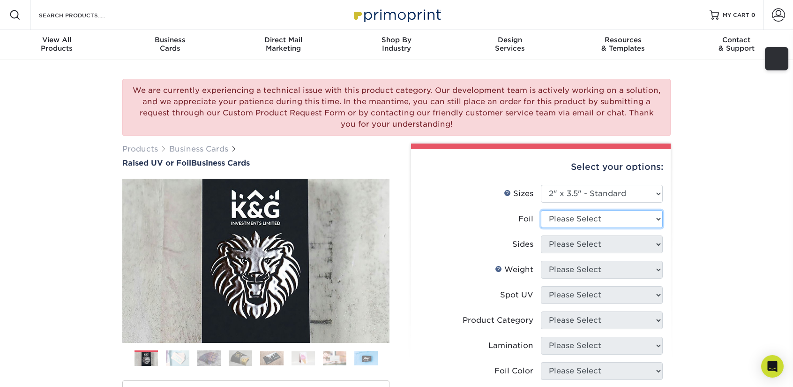
select select "1"
click at [541, 210] on select "Please Select No Yes" at bounding box center [602, 219] width 122 height 18
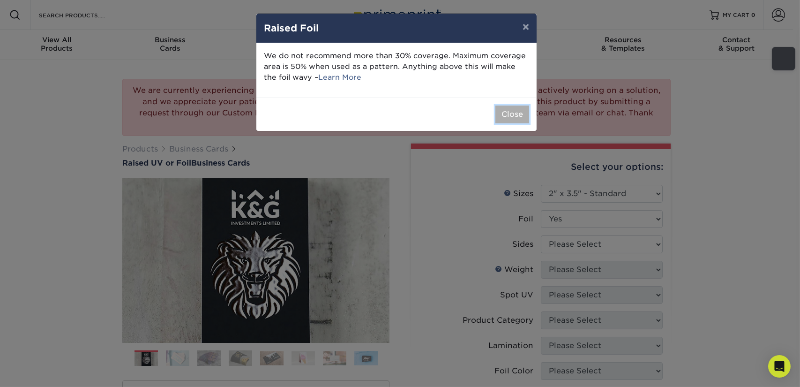
click at [507, 112] on button "Close" at bounding box center [512, 114] width 34 height 18
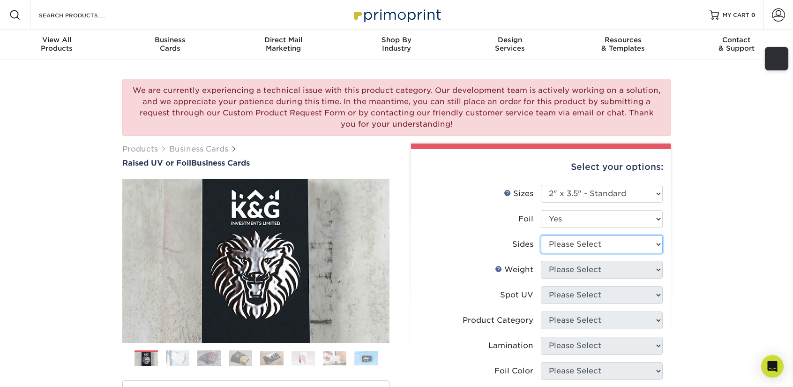
click at [588, 242] on select "Please Select Print Both Sides - Foil Both Sides Print Both Sides - Foil Front …" at bounding box center [602, 244] width 122 height 18
select select "34527644-b4fd-4ffb-9092-1318eefcd9d9"
click at [541, 235] on select "Please Select Print Both Sides - Foil Both Sides Print Both Sides - Foil Front …" at bounding box center [602, 244] width 122 height 18
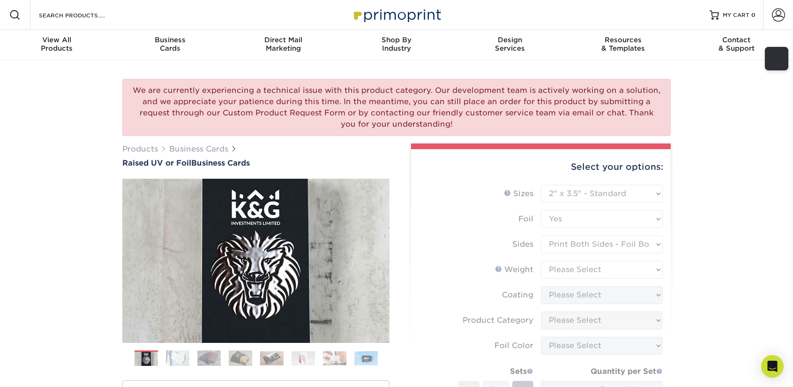
click at [626, 270] on form "Sizes Help Sizes Please Select 2" x 3.5" - Standard Foil Please Select" at bounding box center [540, 328] width 245 height 286
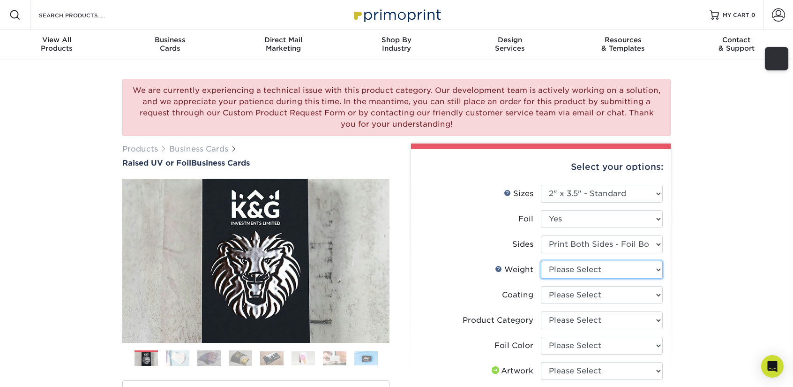
click at [637, 271] on select "Please Select 16PT" at bounding box center [602, 270] width 122 height 18
click at [691, 254] on div "We are currently experiencing a technical issue with this product category. Our…" at bounding box center [396, 358] width 793 height 597
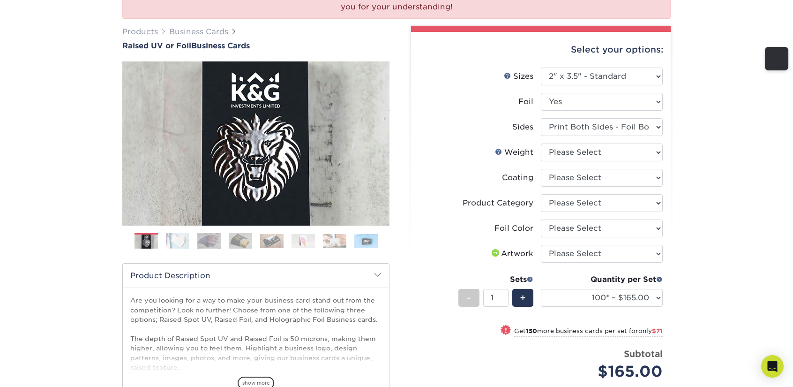
scroll to position [94, 0]
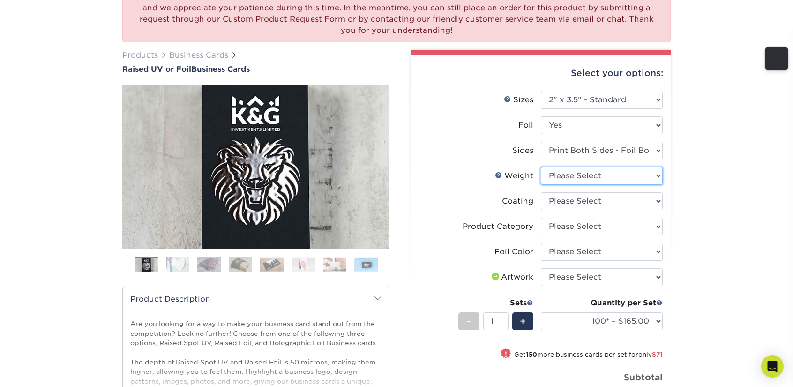
click at [583, 178] on select "Please Select 16PT" at bounding box center [602, 176] width 122 height 18
select select "16PT"
click at [541, 167] on select "Please Select 16PT" at bounding box center [602, 176] width 122 height 18
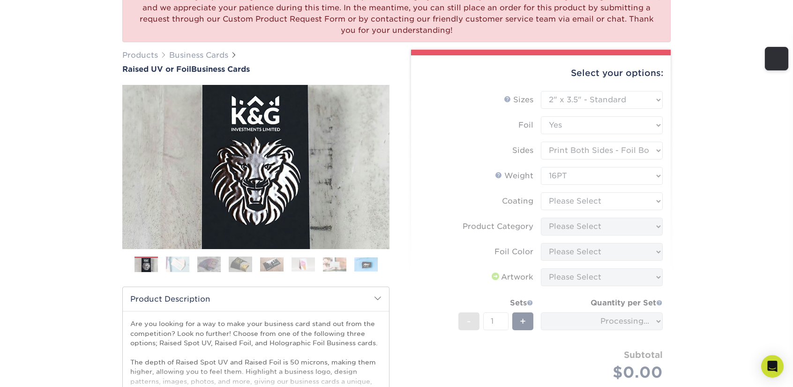
click at [581, 197] on form "Sizes Help Sizes Please Select 2" x 3.5" - Standard Foil Please Select" at bounding box center [540, 247] width 245 height 312
click at [581, 199] on form "Sizes Help Sizes Please Select 2" x 3.5" - Standard Foil Please Select" at bounding box center [540, 247] width 245 height 312
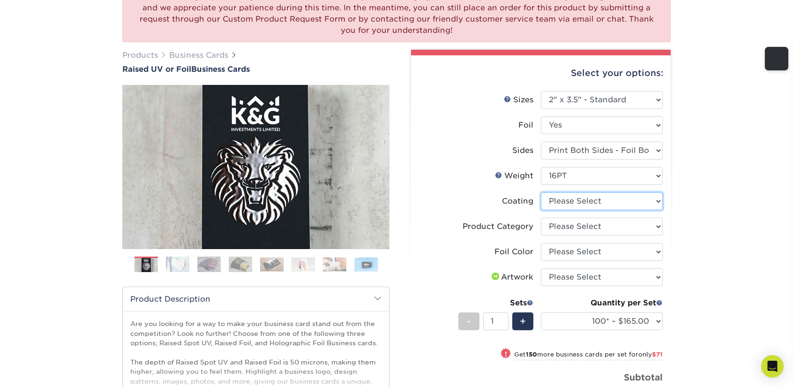
click at [601, 201] on select at bounding box center [602, 201] width 122 height 18
click at [714, 202] on div "We are currently experiencing a technical issue with this product category. Our…" at bounding box center [396, 264] width 793 height 597
click at [637, 229] on select "Please Select Business Cards" at bounding box center [602, 226] width 122 height 18
select select "3b5148f1-0588-4f88-a218-97bcfdce65c1"
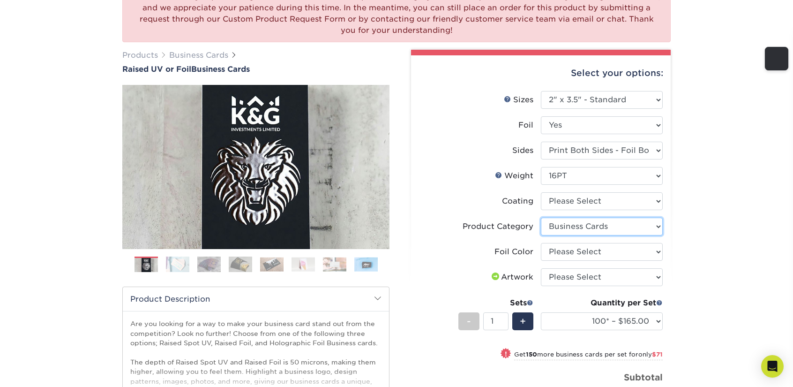
click at [541, 217] on select "Please Select Business Cards" at bounding box center [602, 226] width 122 height 18
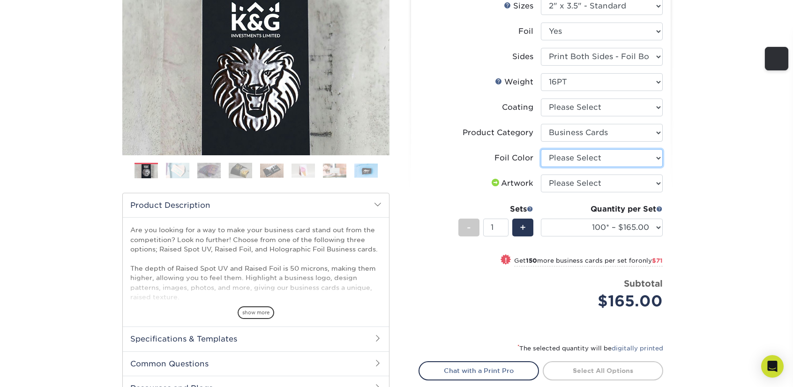
click at [598, 156] on select "Please Select Silver Foil Gold Foil Holographic Foil" at bounding box center [602, 158] width 122 height 18
select select "a834dd52-fe06-4ed6-9a86-5bd3c2d02515"
click at [541, 149] on select "Please Select Silver Foil Gold Foil Holographic Foil" at bounding box center [602, 158] width 122 height 18
click at [630, 186] on select "Please Select I will upload files I need a design - $100" at bounding box center [602, 183] width 122 height 18
click at [700, 148] on div "We are currently experiencing a technical issue with this product category. Our…" at bounding box center [396, 171] width 793 height 597
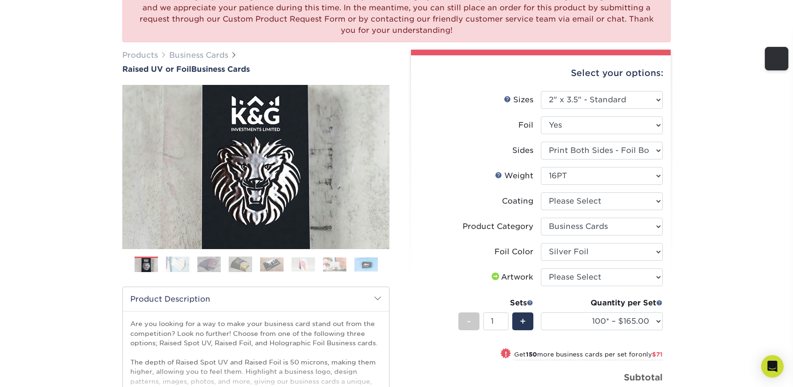
scroll to position [47, 0]
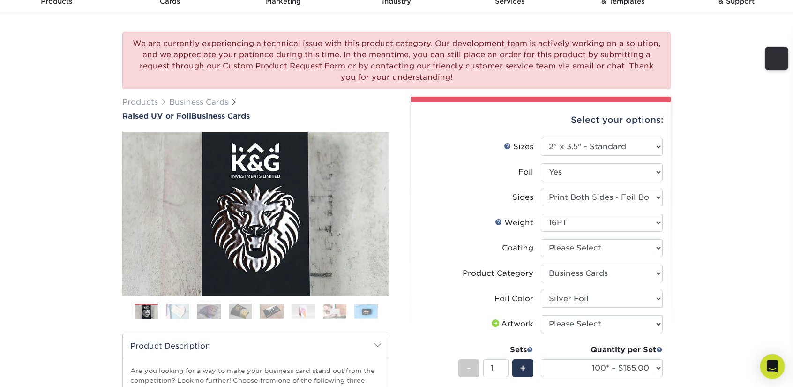
click at [770, 361] on icon "Open Intercom Messenger" at bounding box center [772, 366] width 12 height 12
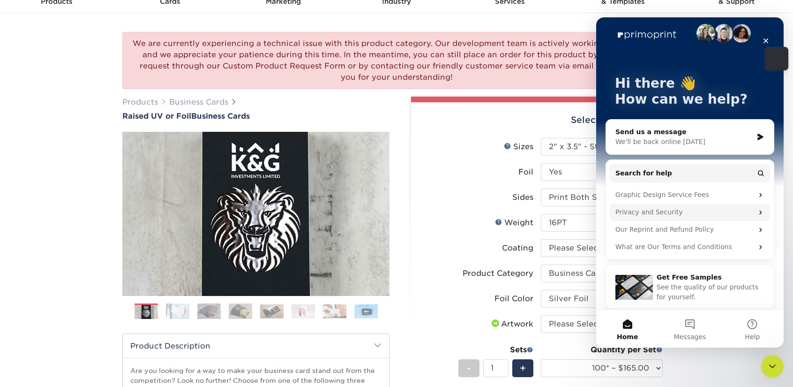
scroll to position [12, 0]
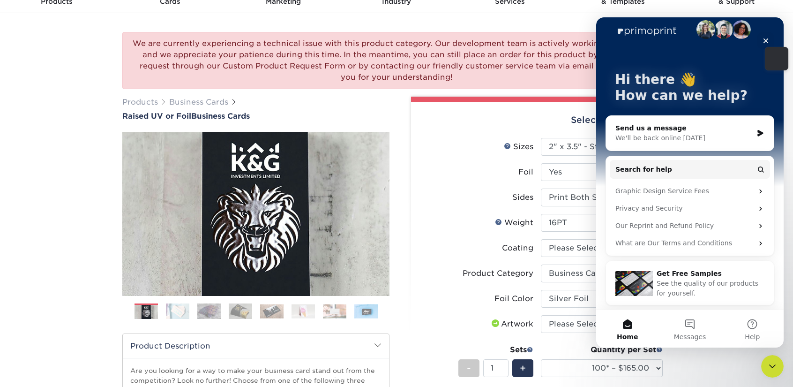
click at [715, 132] on div "Send us a message" at bounding box center [683, 128] width 137 height 10
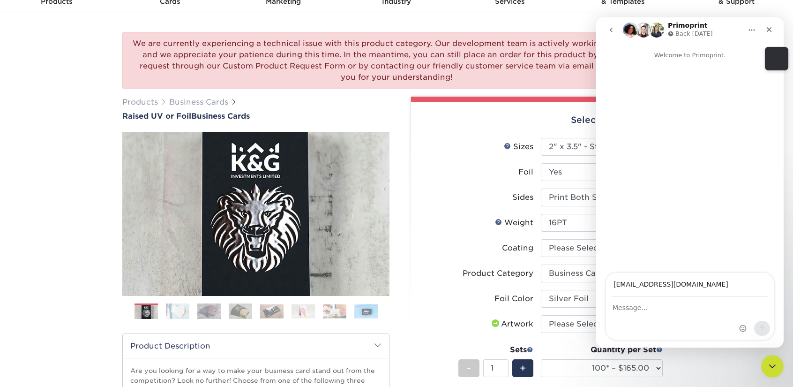
type input "tunde@platepass.app"
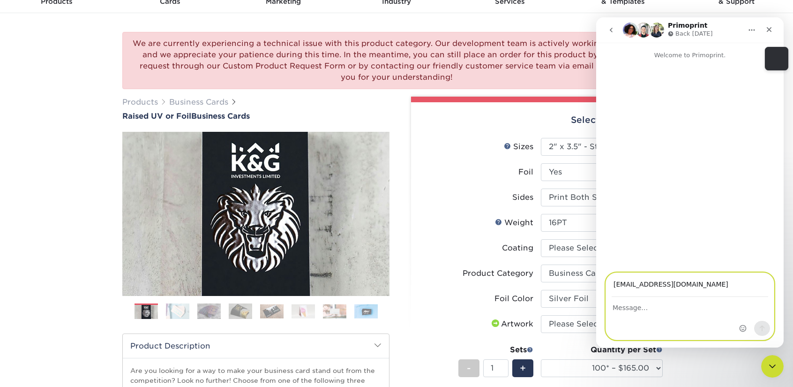
click at [672, 307] on textarea "Message…" at bounding box center [690, 305] width 168 height 16
type textarea "Hi im trying to order a business card on velvet. 19 pt. Rounded corners with ra…"
click at [756, 326] on button "Send a message…" at bounding box center [762, 327] width 16 height 15
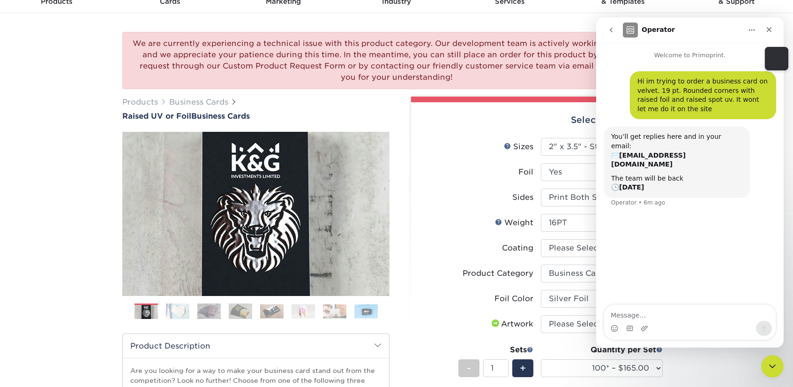
click at [164, 309] on ol at bounding box center [255, 314] width 267 height 22
click at [176, 308] on img at bounding box center [177, 311] width 23 height 16
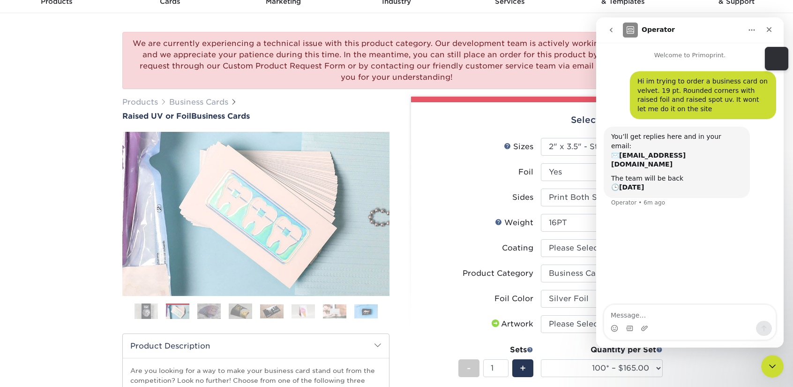
click at [215, 309] on img at bounding box center [208, 311] width 23 height 16
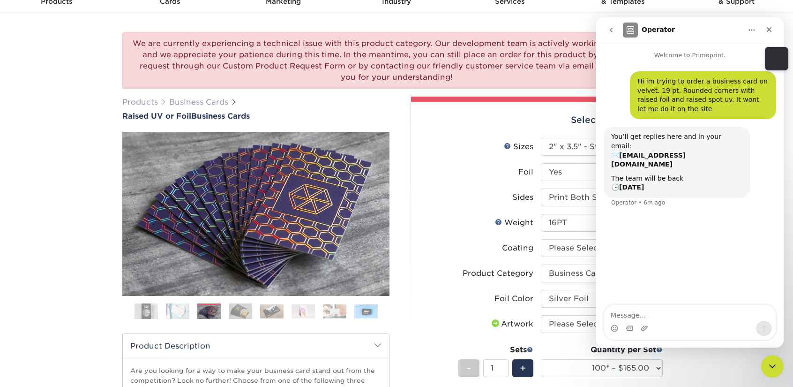
click at [242, 308] on img at bounding box center [240, 311] width 23 height 16
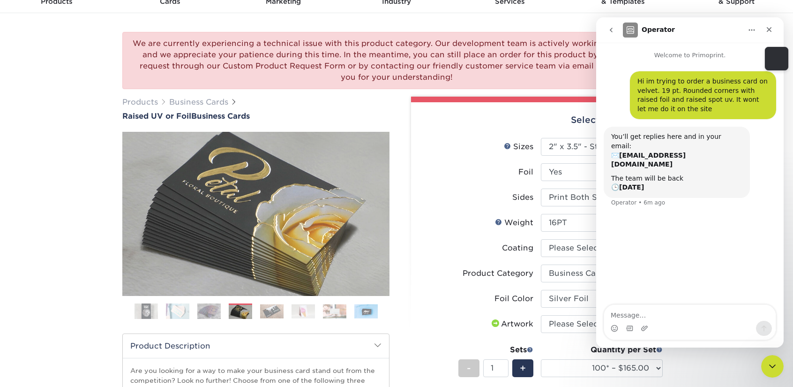
click at [264, 308] on img at bounding box center [271, 311] width 23 height 15
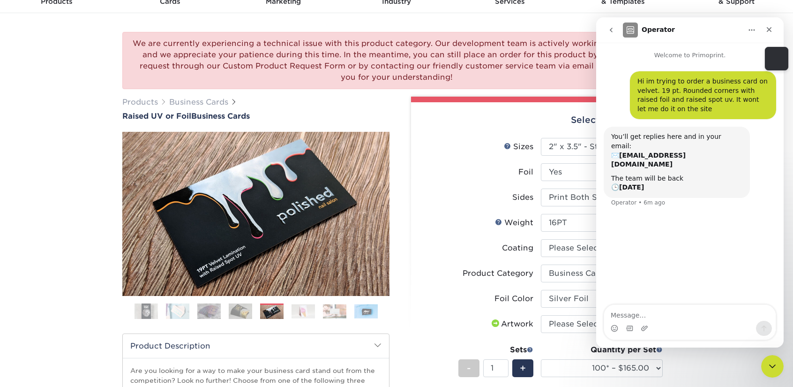
click at [287, 308] on ol at bounding box center [255, 314] width 267 height 22
click at [299, 313] on img at bounding box center [302, 311] width 23 height 15
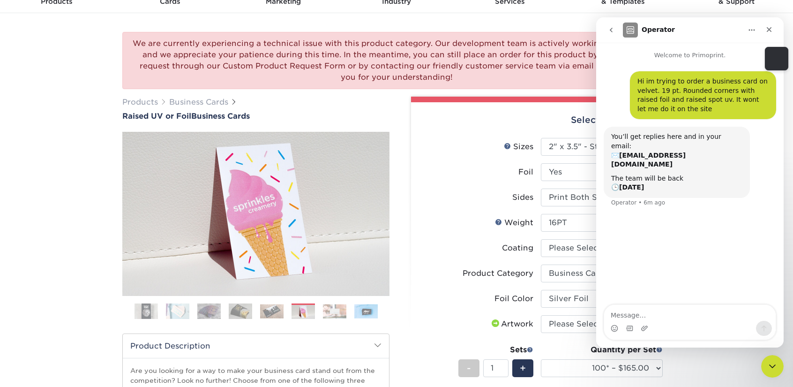
click at [275, 312] on img at bounding box center [271, 311] width 23 height 15
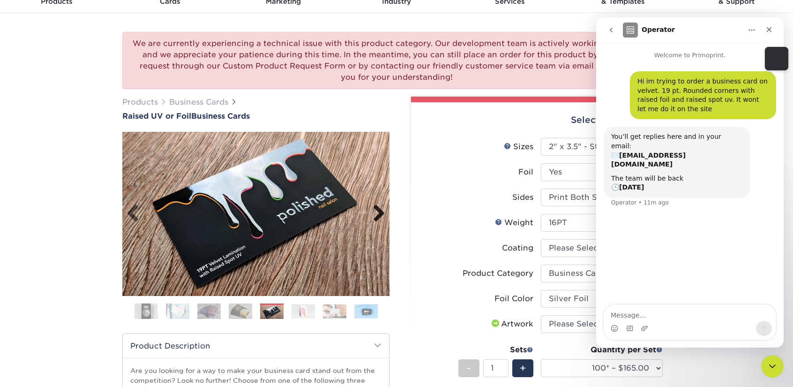
click at [377, 213] on link "Next" at bounding box center [375, 213] width 19 height 19
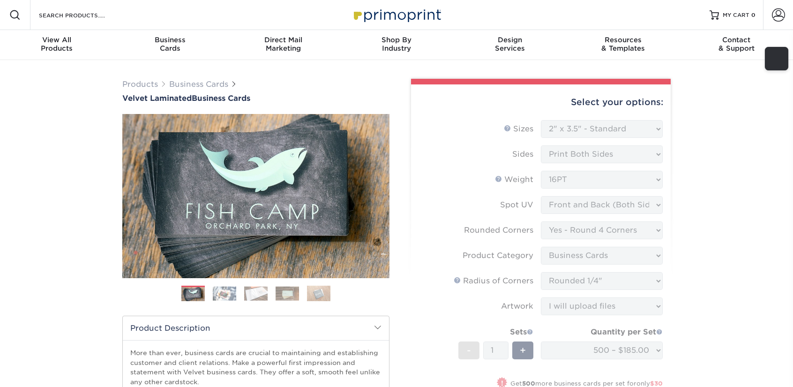
select select "2.00x3.50"
select select "7672df9e-0e0a-464d-8e1f-920c575e4da3"
select select "3b5148f1-0588-4f88-a218-97bcfdce65c1"
select select "479fbfe7-6a0c-4895-8c9a-81739b7486c9"
select select "upload"
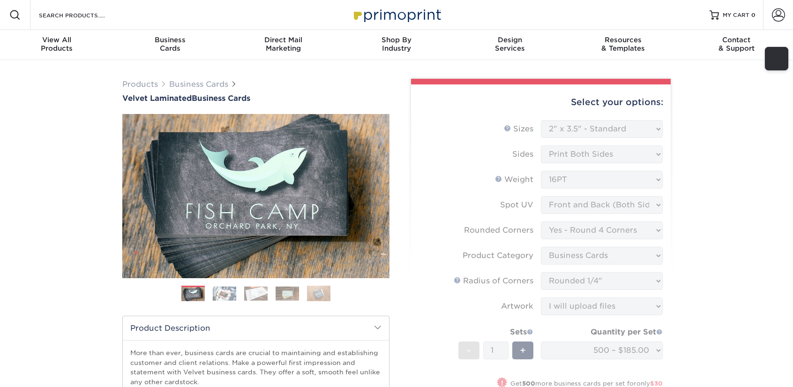
select select "324fe1f0-70d0-4914-adf4-8f61103db615"
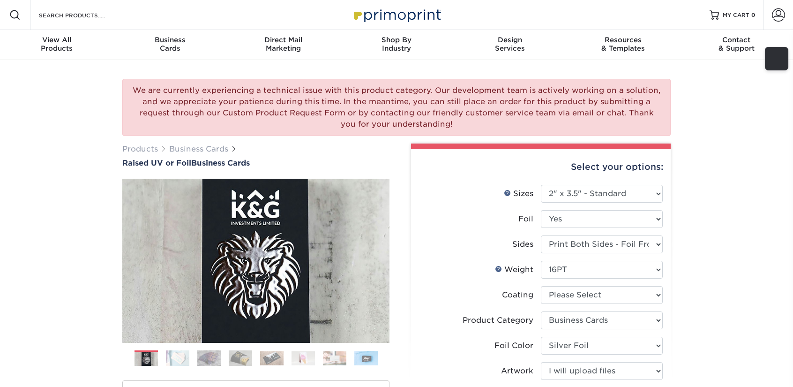
select select "2.00x3.50"
select select "3b5148f1-0588-4f88-a218-97bcfdce65c1"
select select "a834dd52-fe06-4ed6-9a86-5bd3c2d02515"
select select "upload"
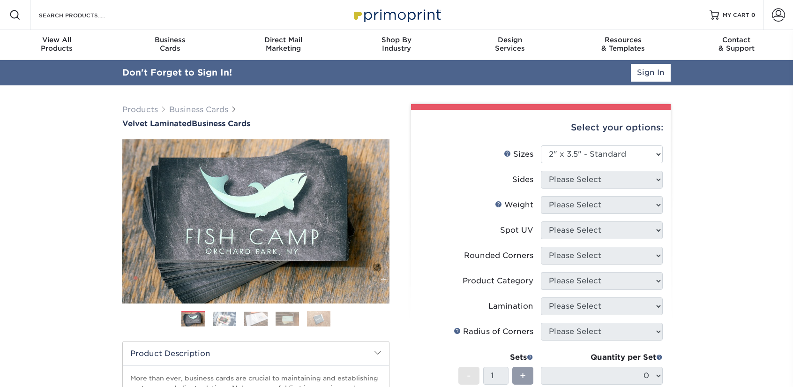
select select "2.00x3.50"
